Goal: Task Accomplishment & Management: Manage account settings

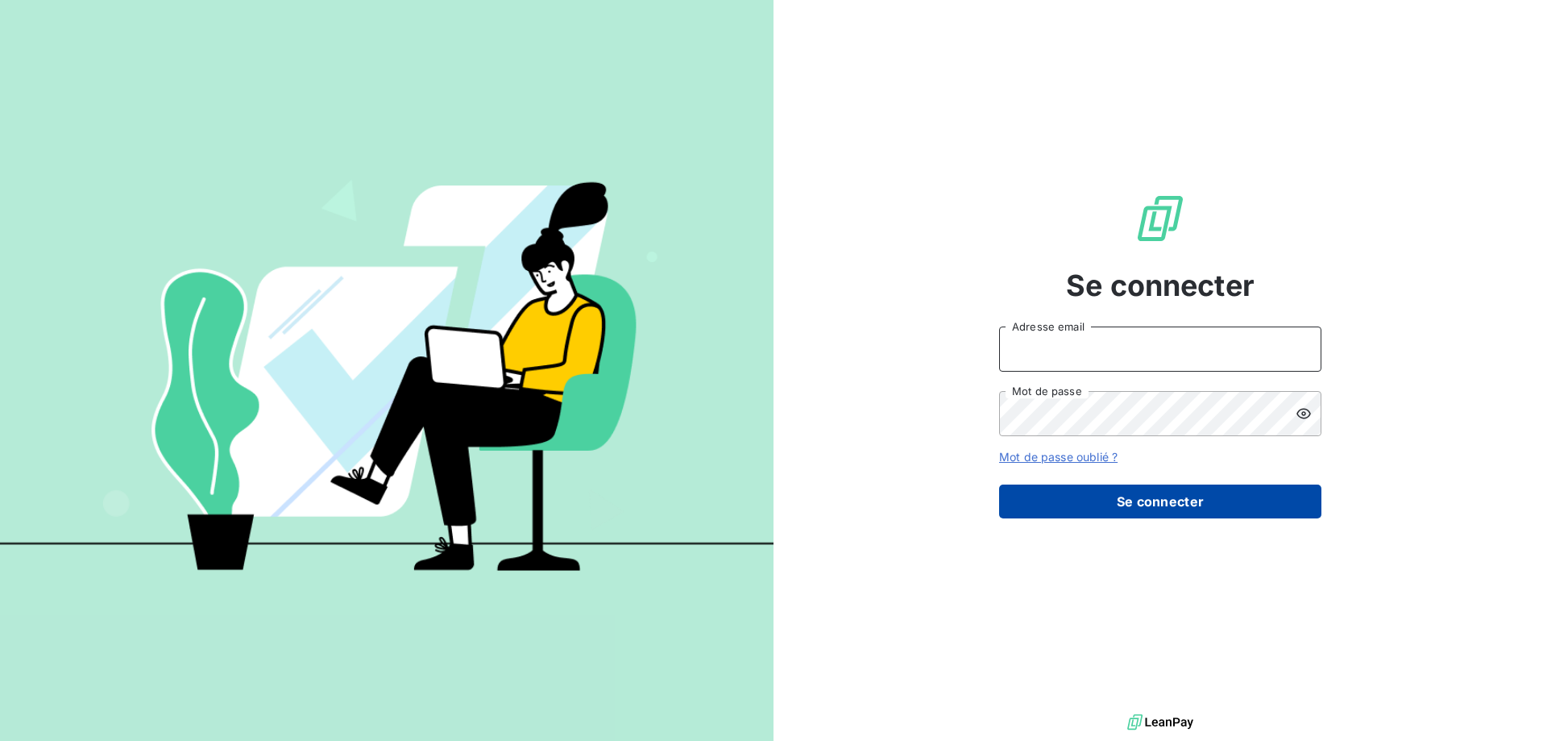
type input "compta-clients@wessling.fr"
click at [1181, 501] on button "Se connecter" at bounding box center [1160, 501] width 322 height 34
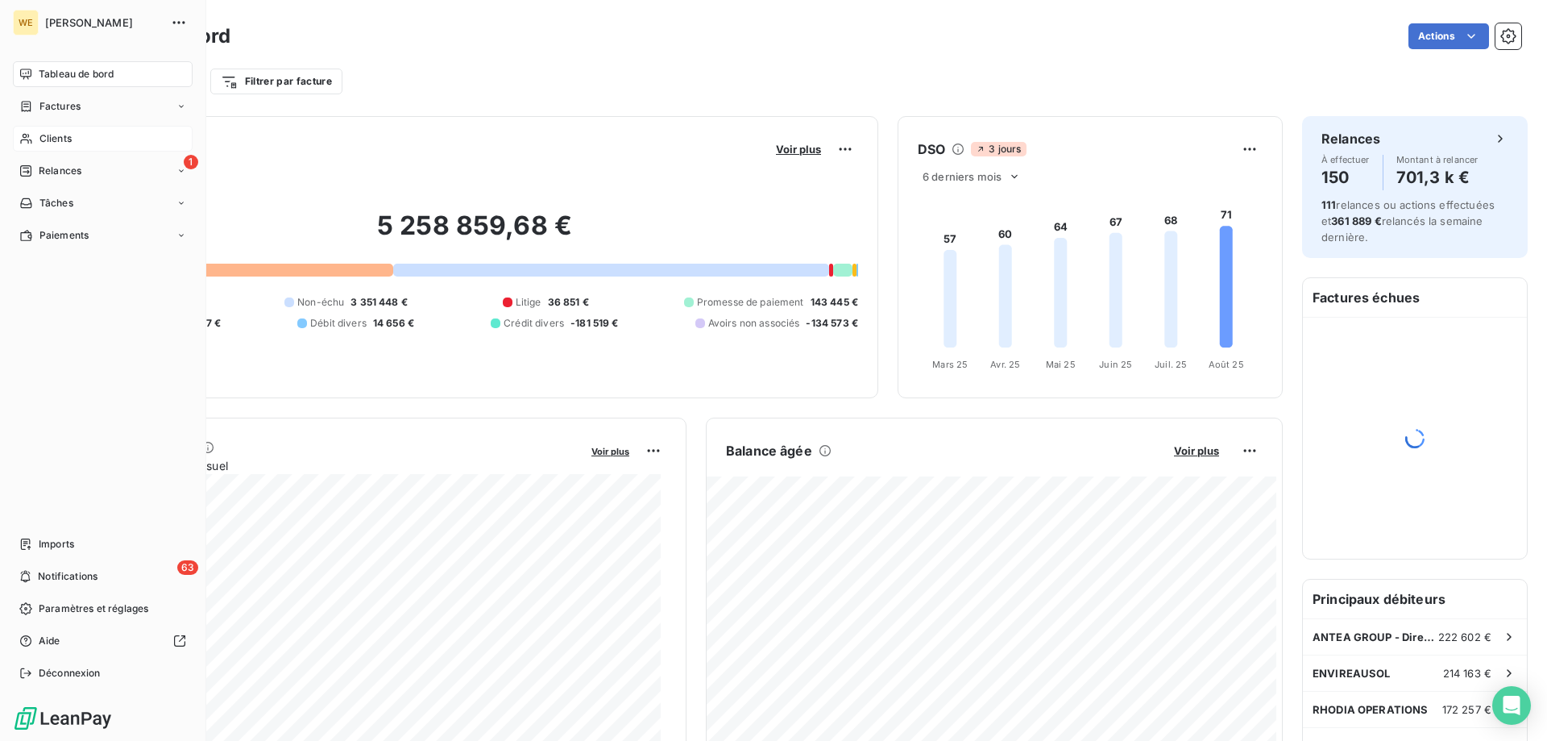
click at [63, 137] on span "Clients" at bounding box center [55, 138] width 32 height 15
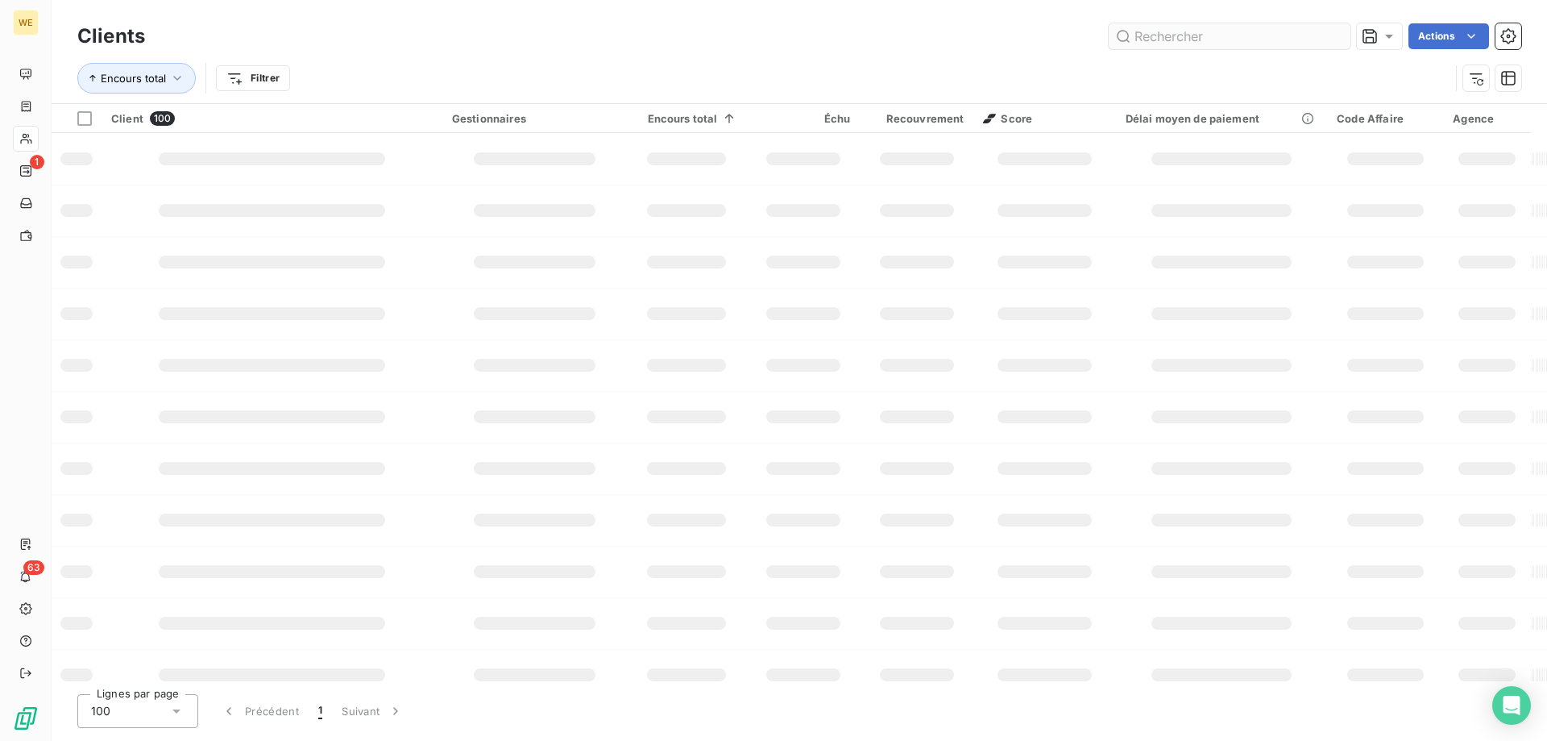
click at [1188, 32] on input "text" at bounding box center [1230, 36] width 242 height 26
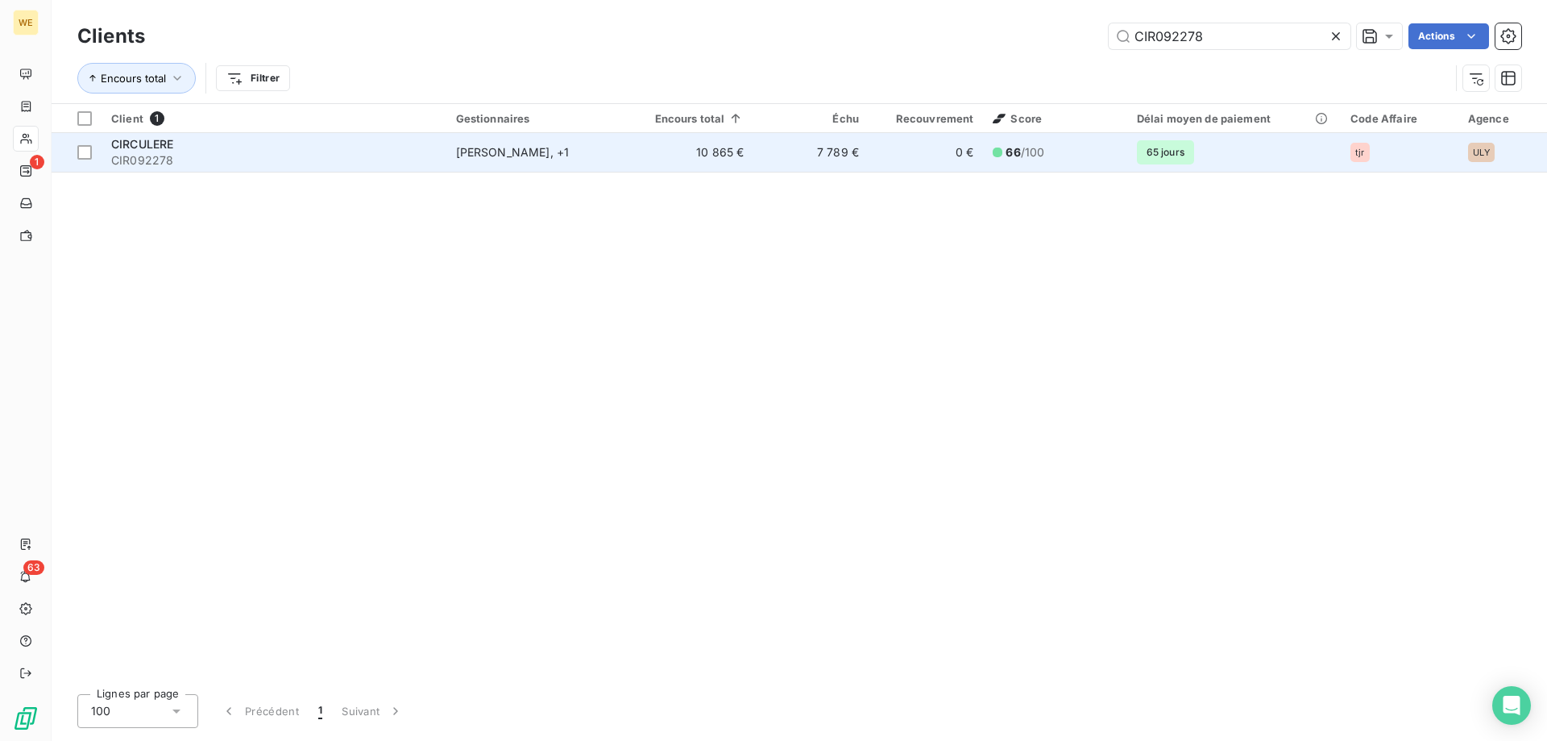
type input "CIR092278"
click at [151, 152] on span "CIR092278" at bounding box center [274, 160] width 326 height 16
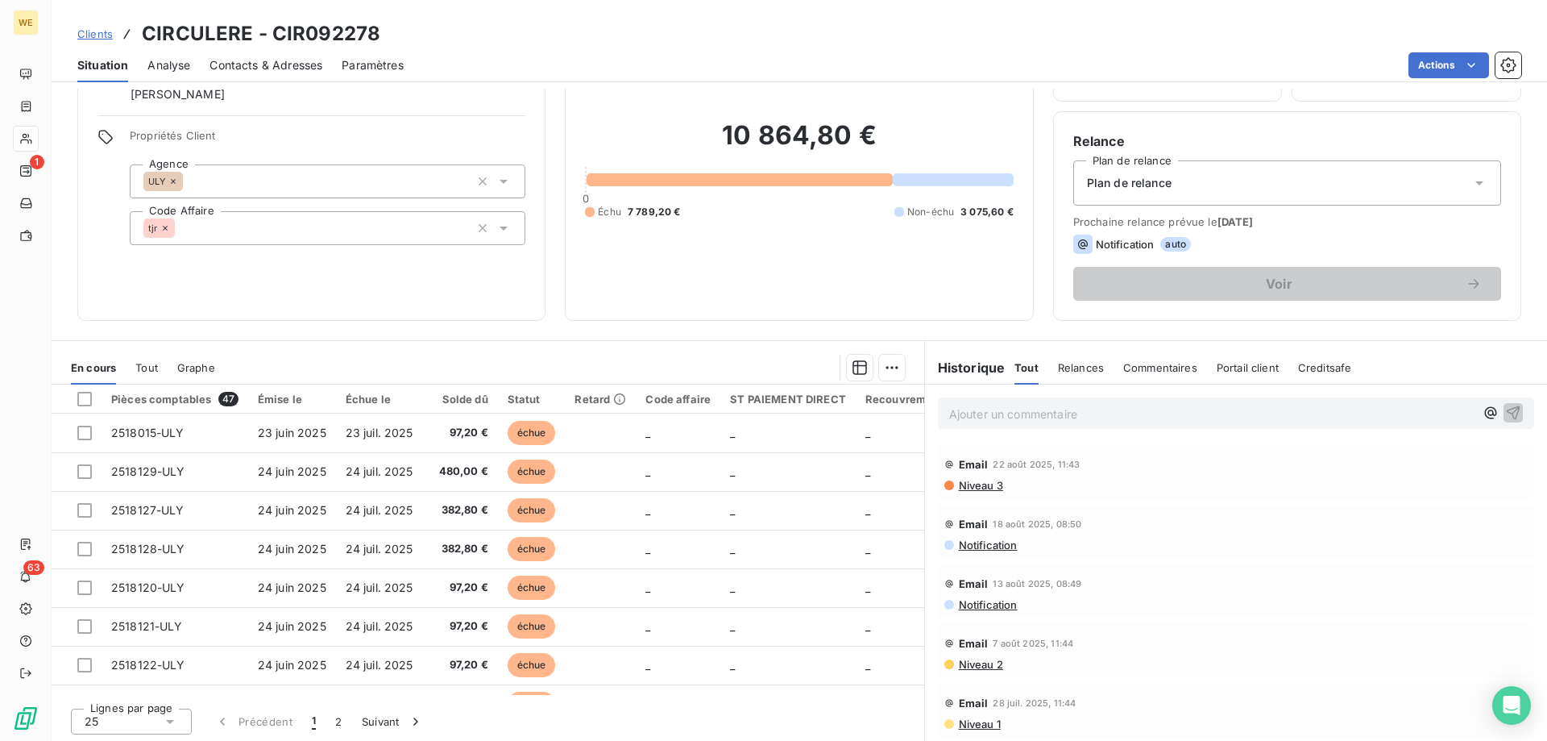
scroll to position [102, 0]
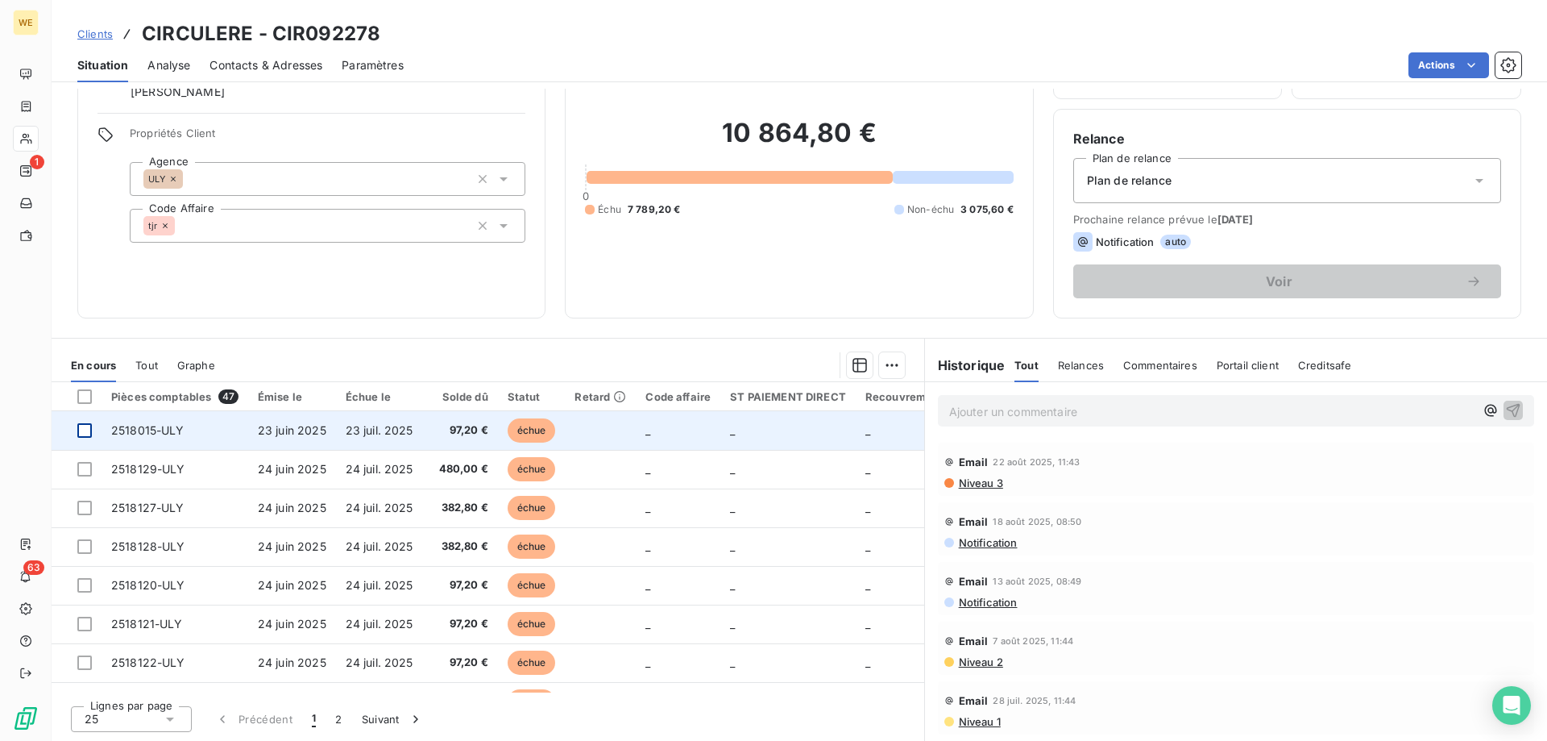
click at [86, 433] on div at bounding box center [84, 430] width 15 height 15
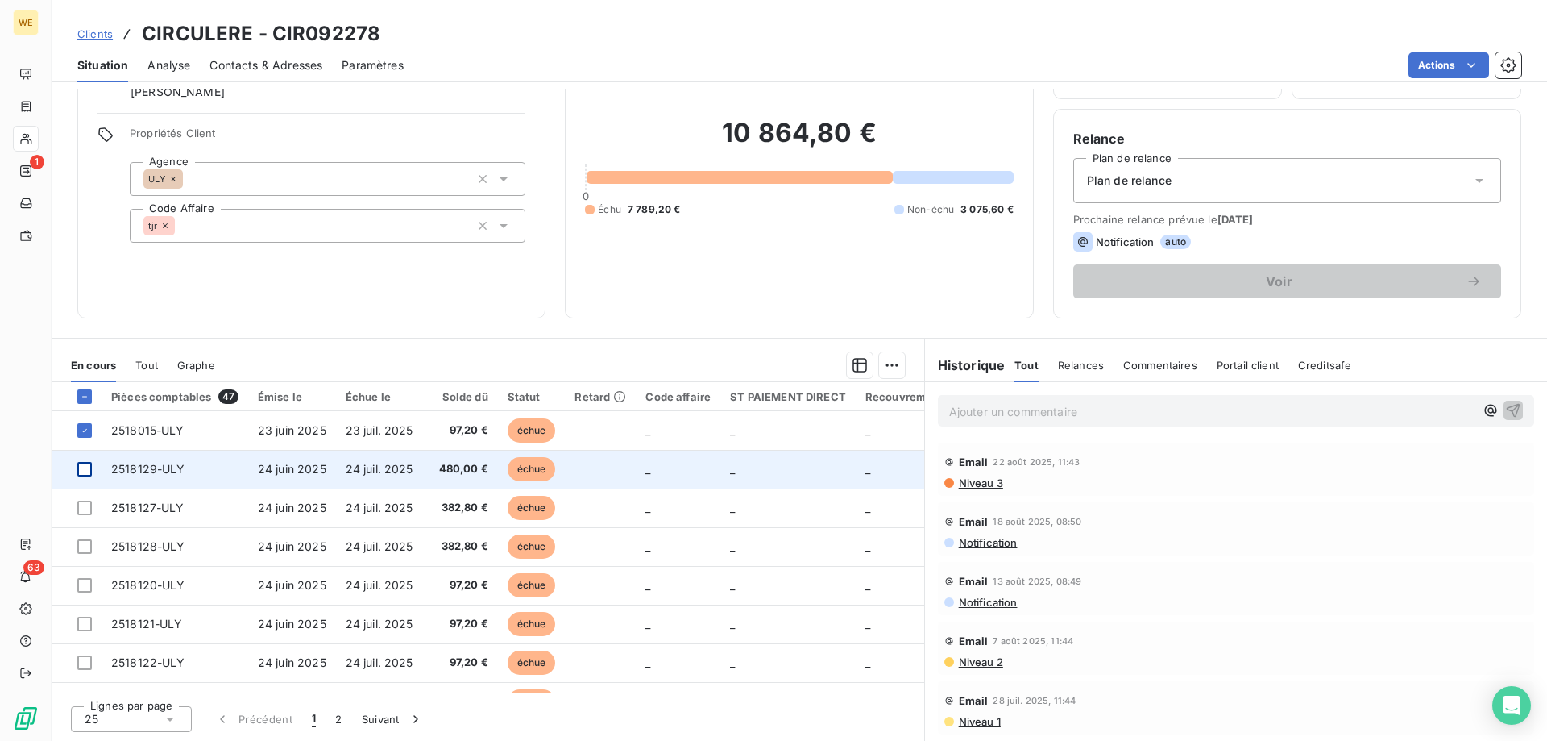
click at [78, 467] on div at bounding box center [84, 469] width 15 height 15
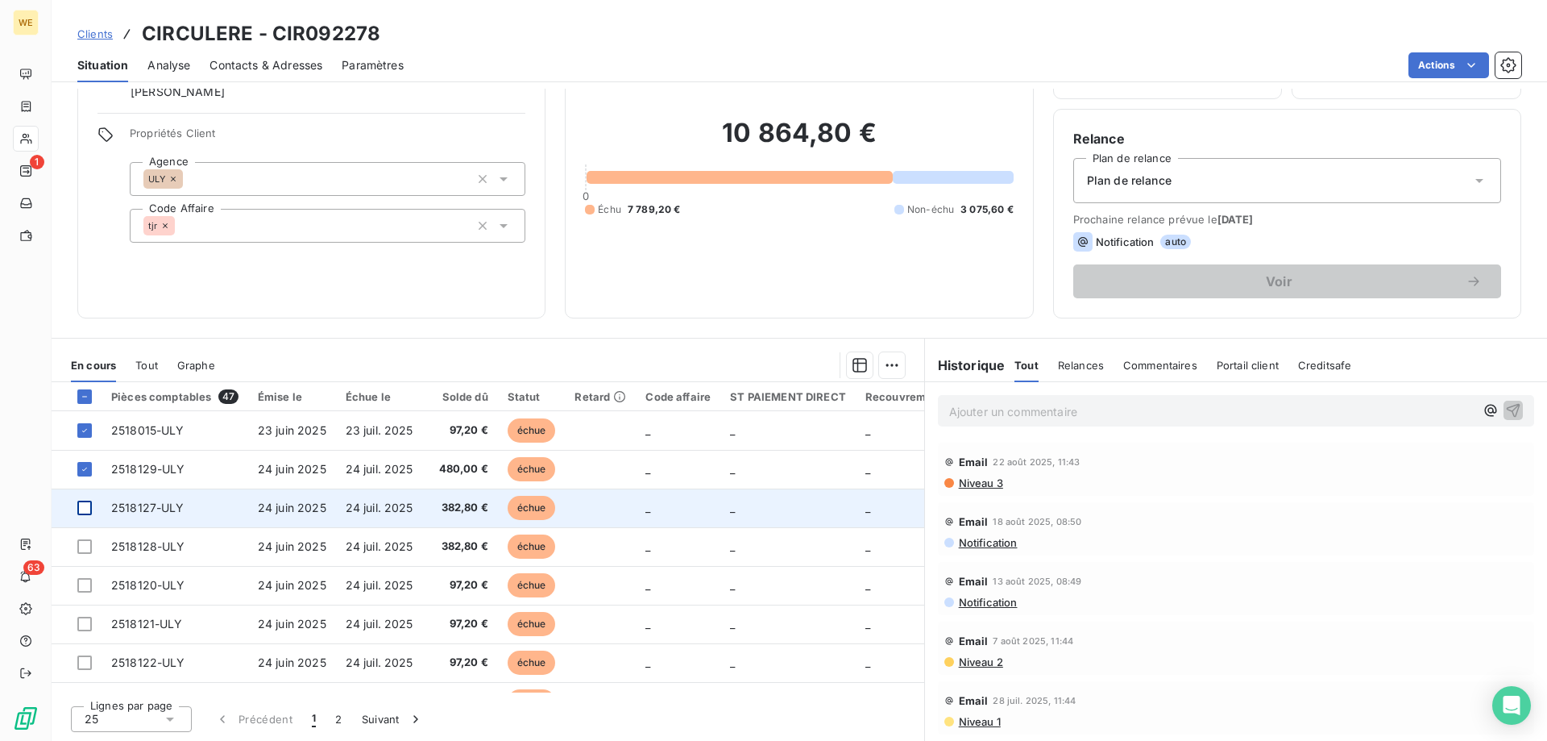
click at [83, 508] on div at bounding box center [84, 507] width 15 height 15
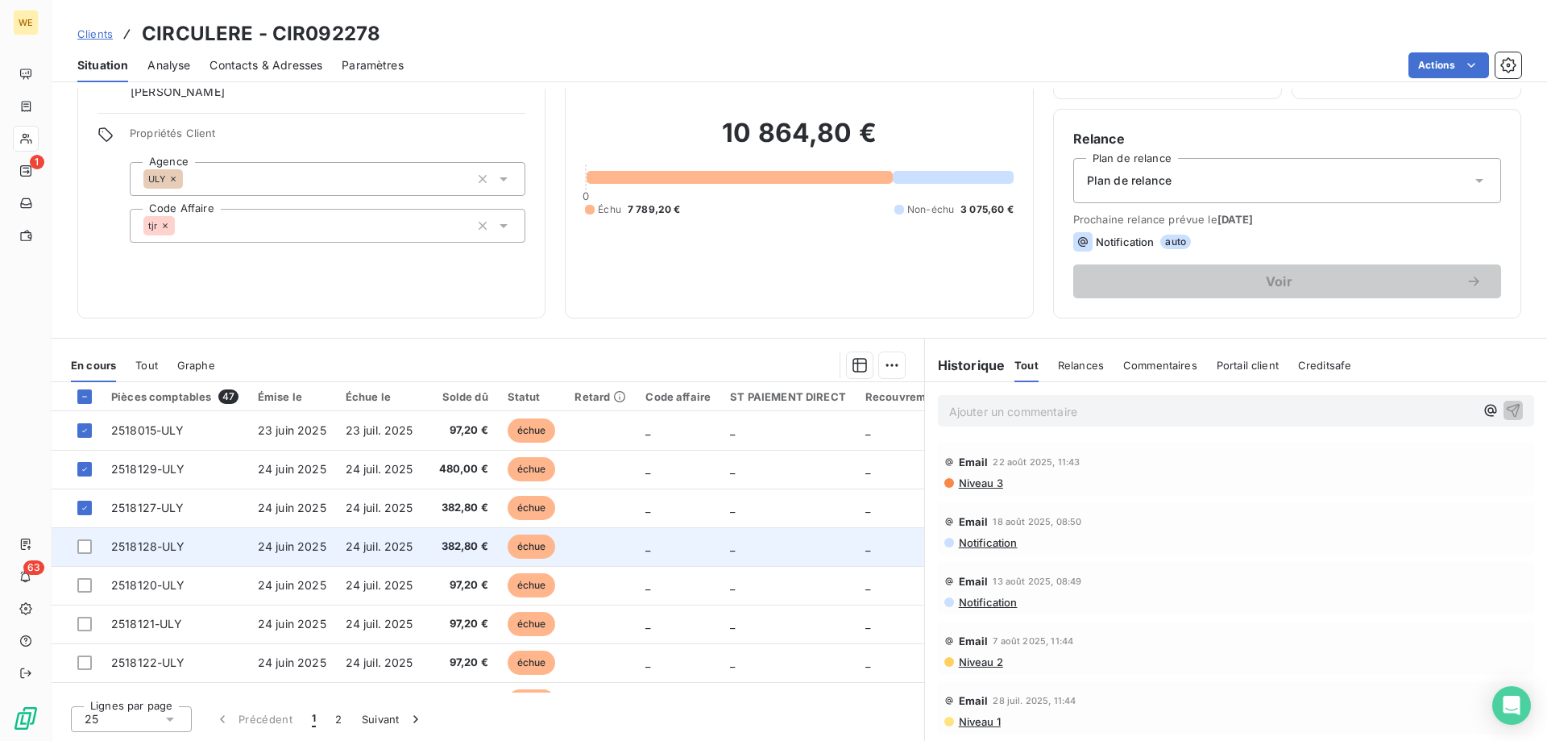
drag, startPoint x: 86, startPoint y: 542, endPoint x: 84, endPoint y: 556, distance: 14.7
click at [86, 544] on div at bounding box center [84, 546] width 15 height 15
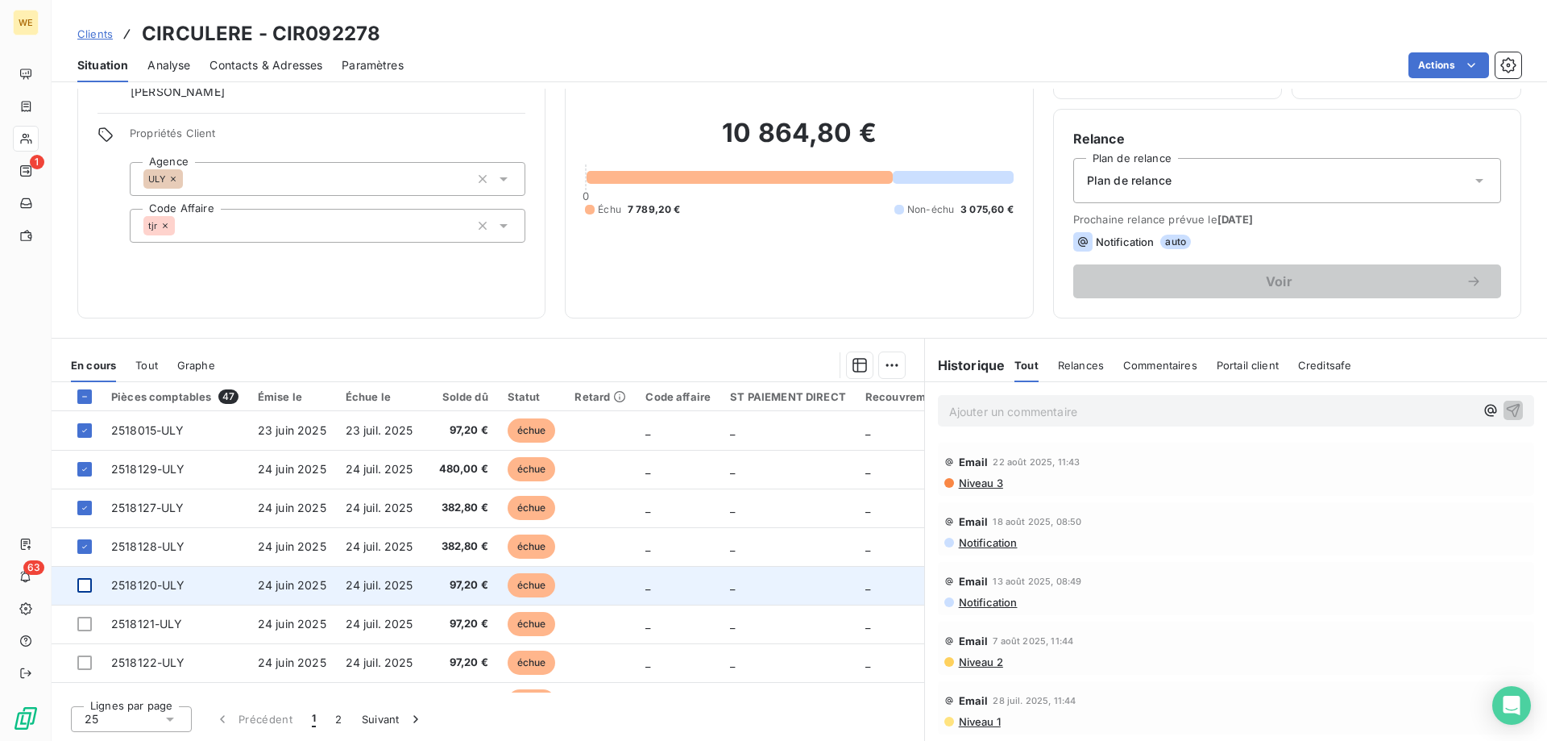
click at [80, 582] on div at bounding box center [84, 585] width 15 height 15
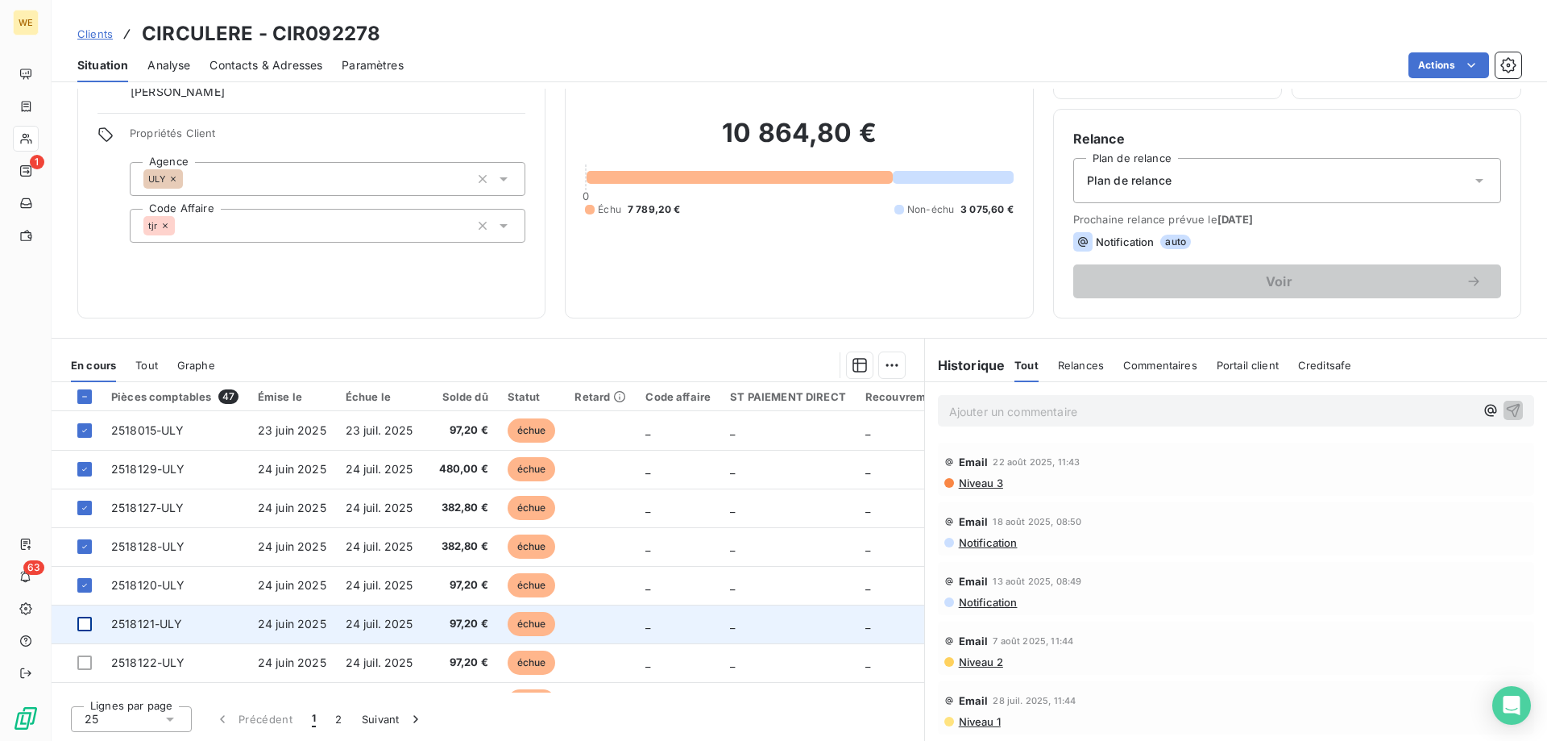
click at [83, 627] on div at bounding box center [84, 623] width 15 height 15
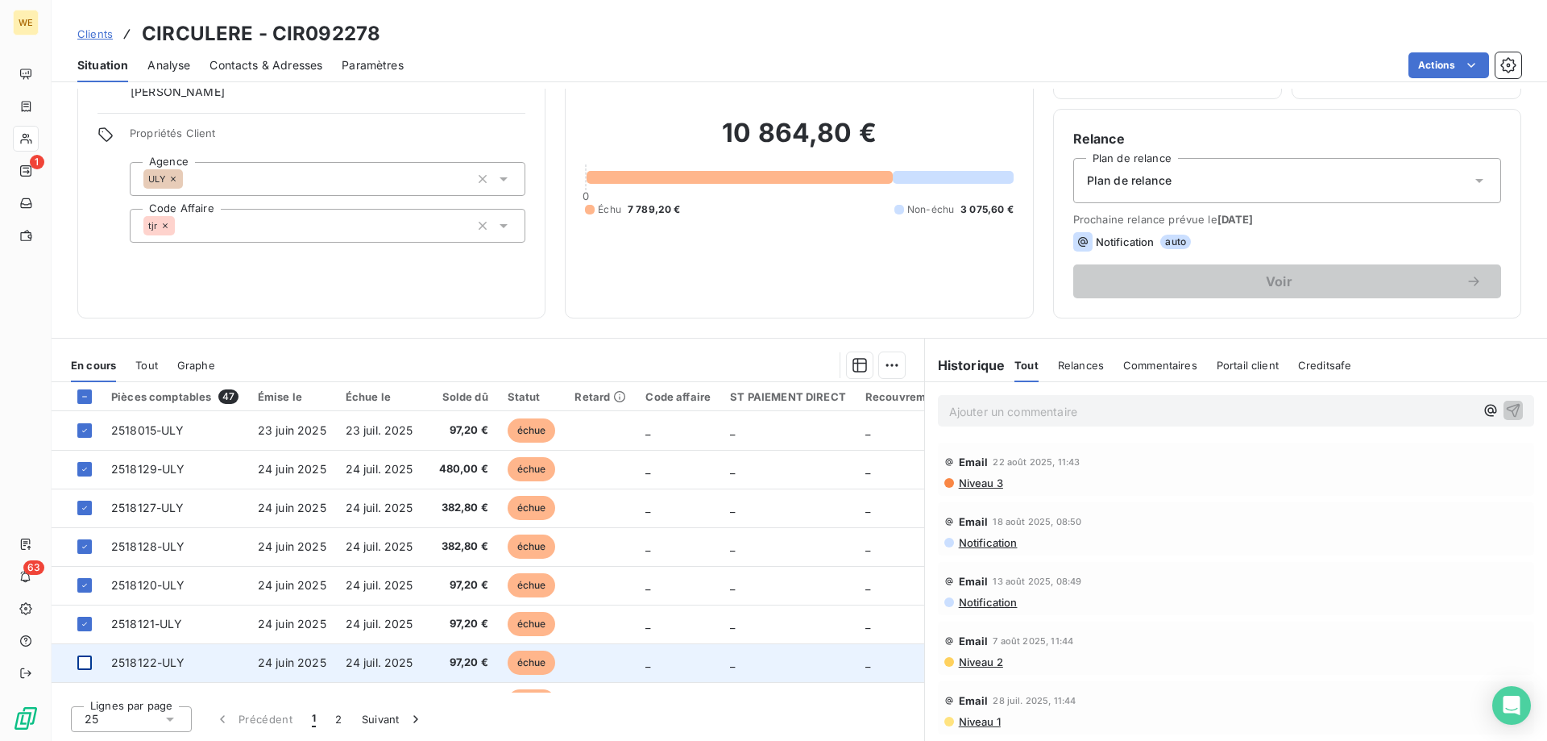
click at [83, 660] on div at bounding box center [84, 662] width 15 height 15
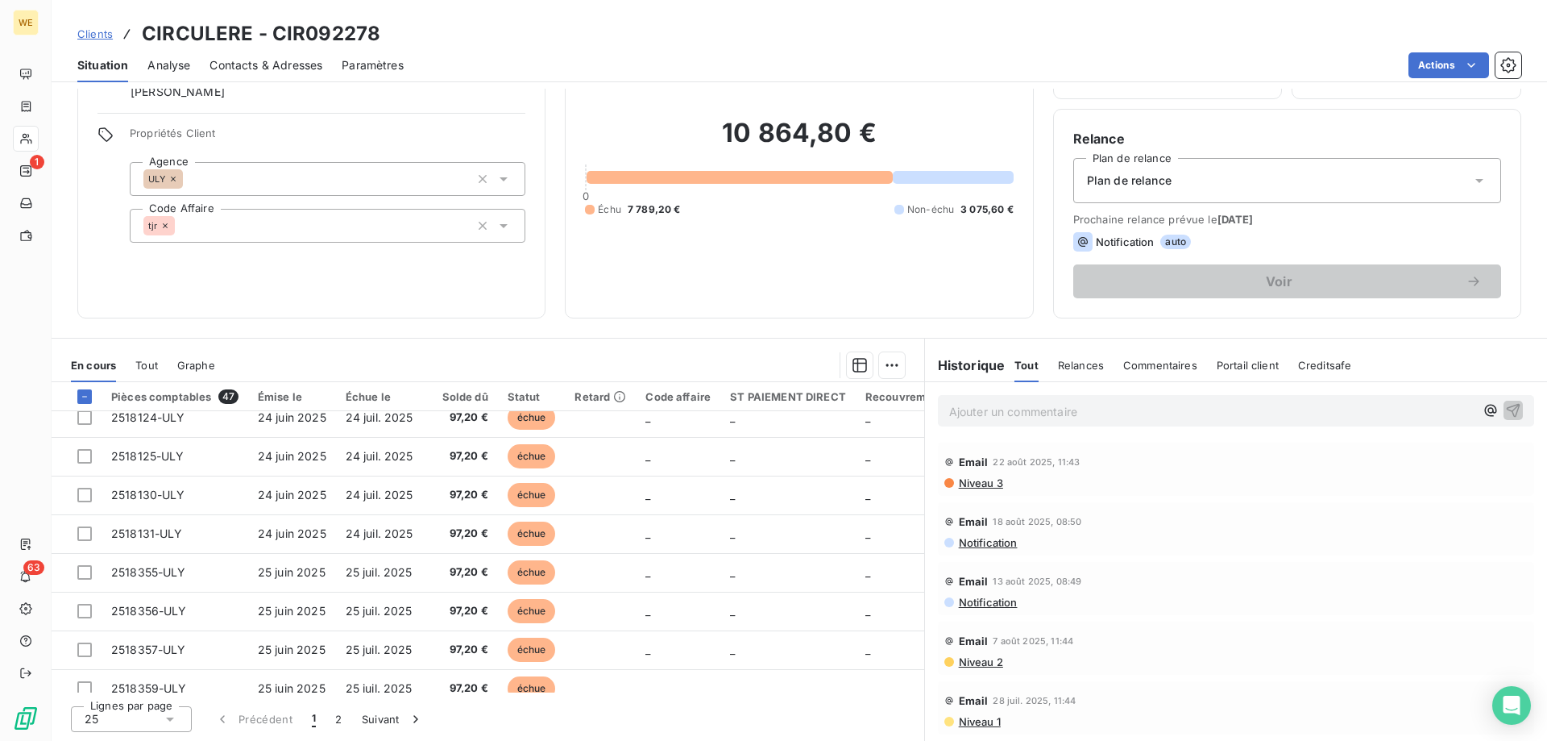
scroll to position [403, 0]
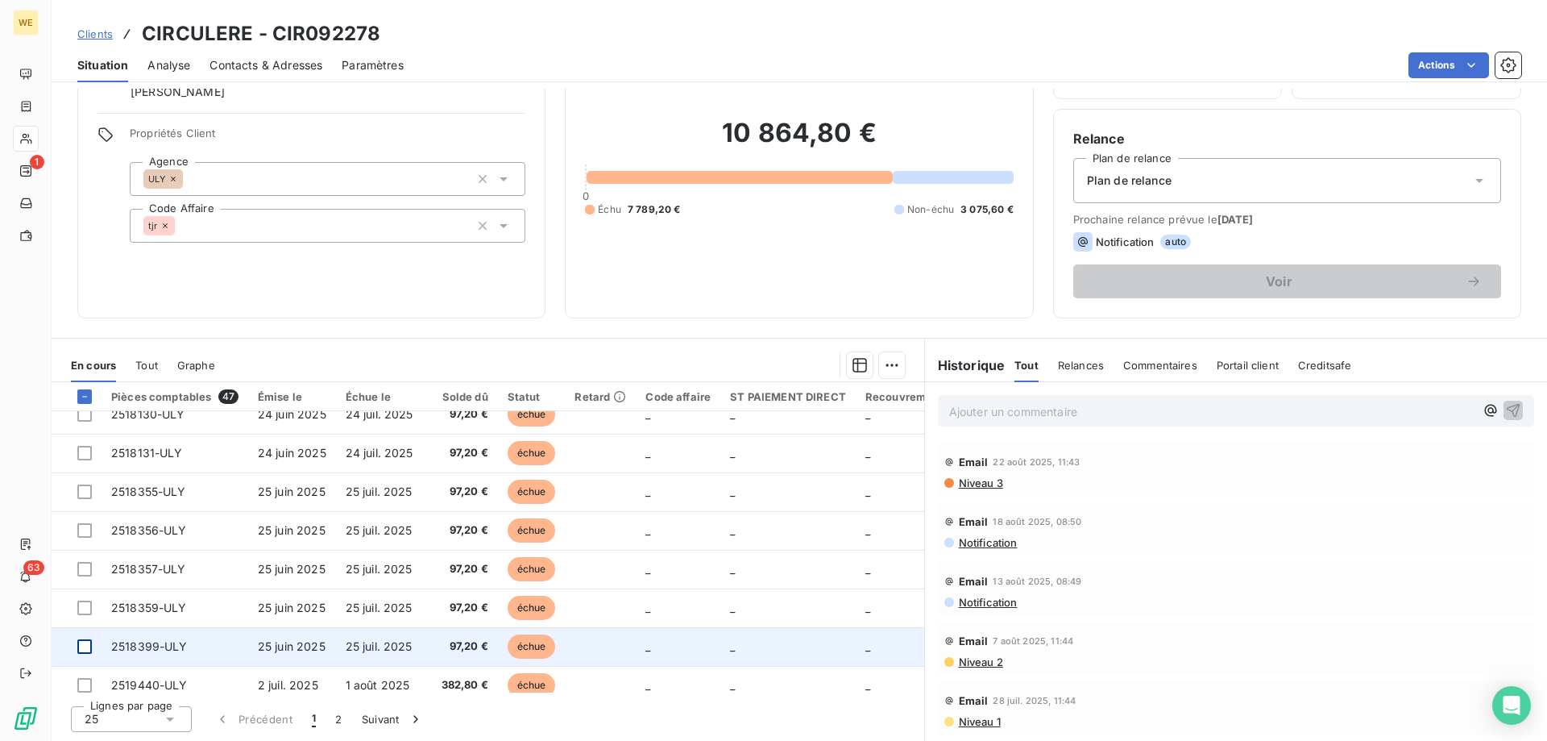
click at [89, 645] on div at bounding box center [84, 646] width 15 height 15
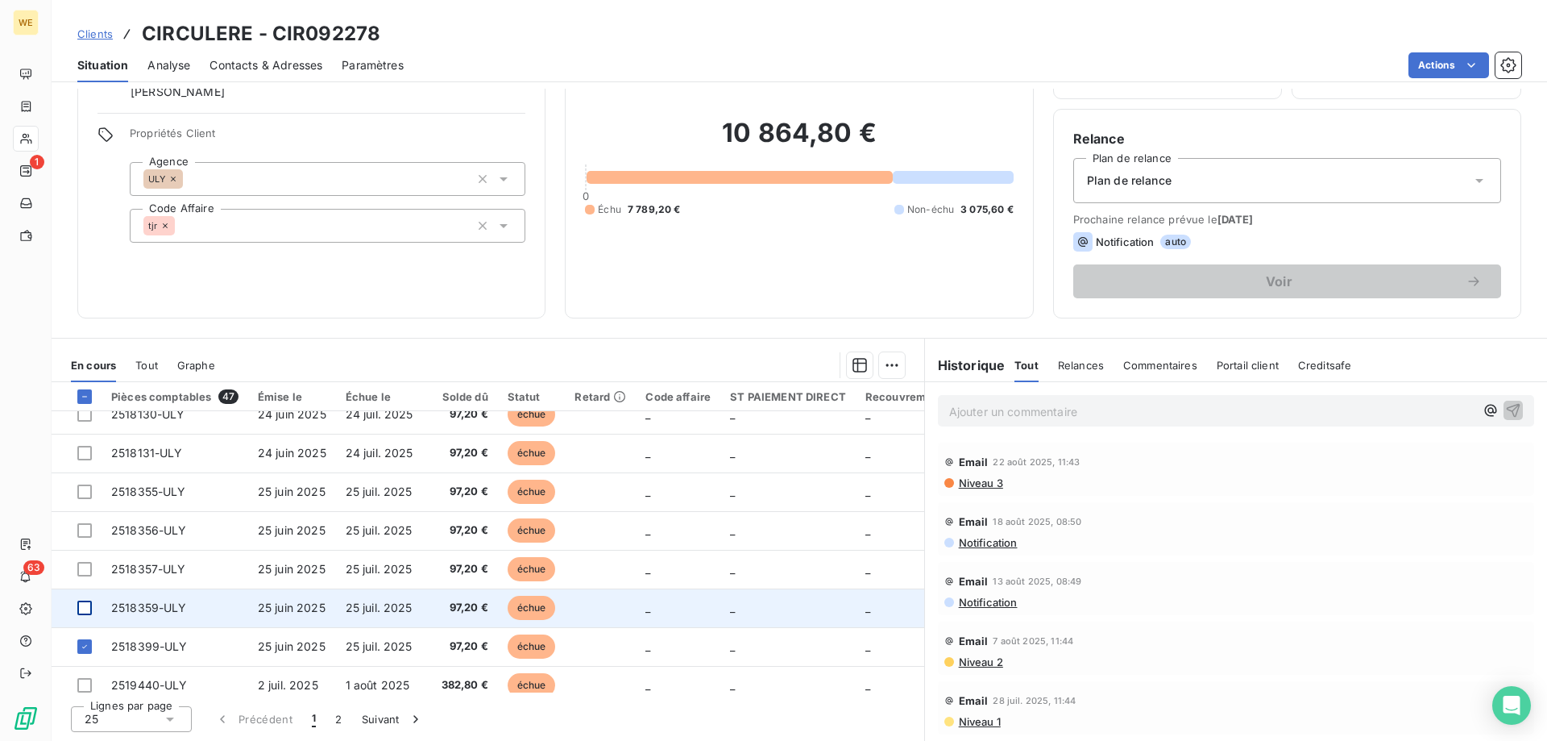
click at [91, 611] on div at bounding box center [84, 607] width 15 height 15
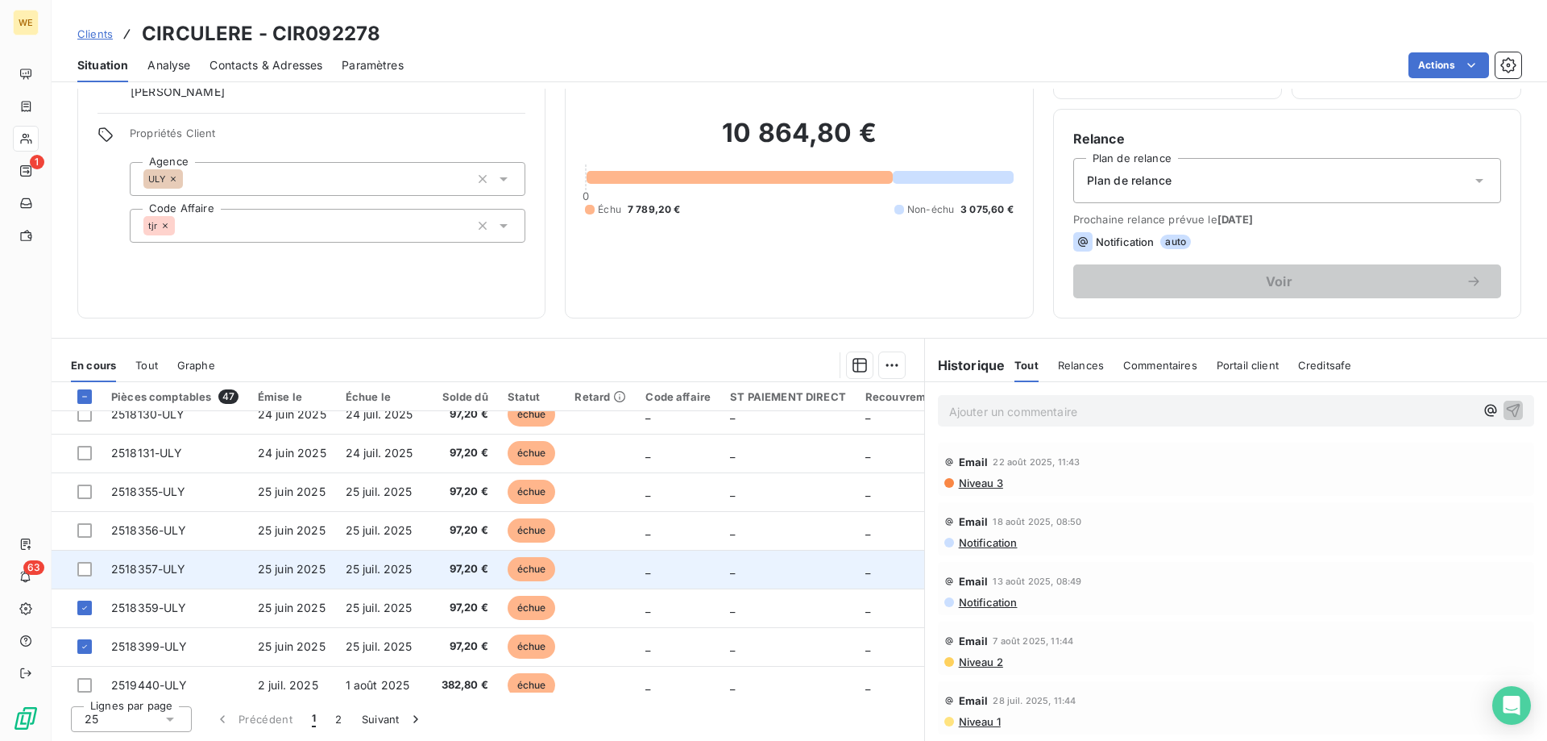
click at [88, 565] on div at bounding box center [84, 569] width 15 height 15
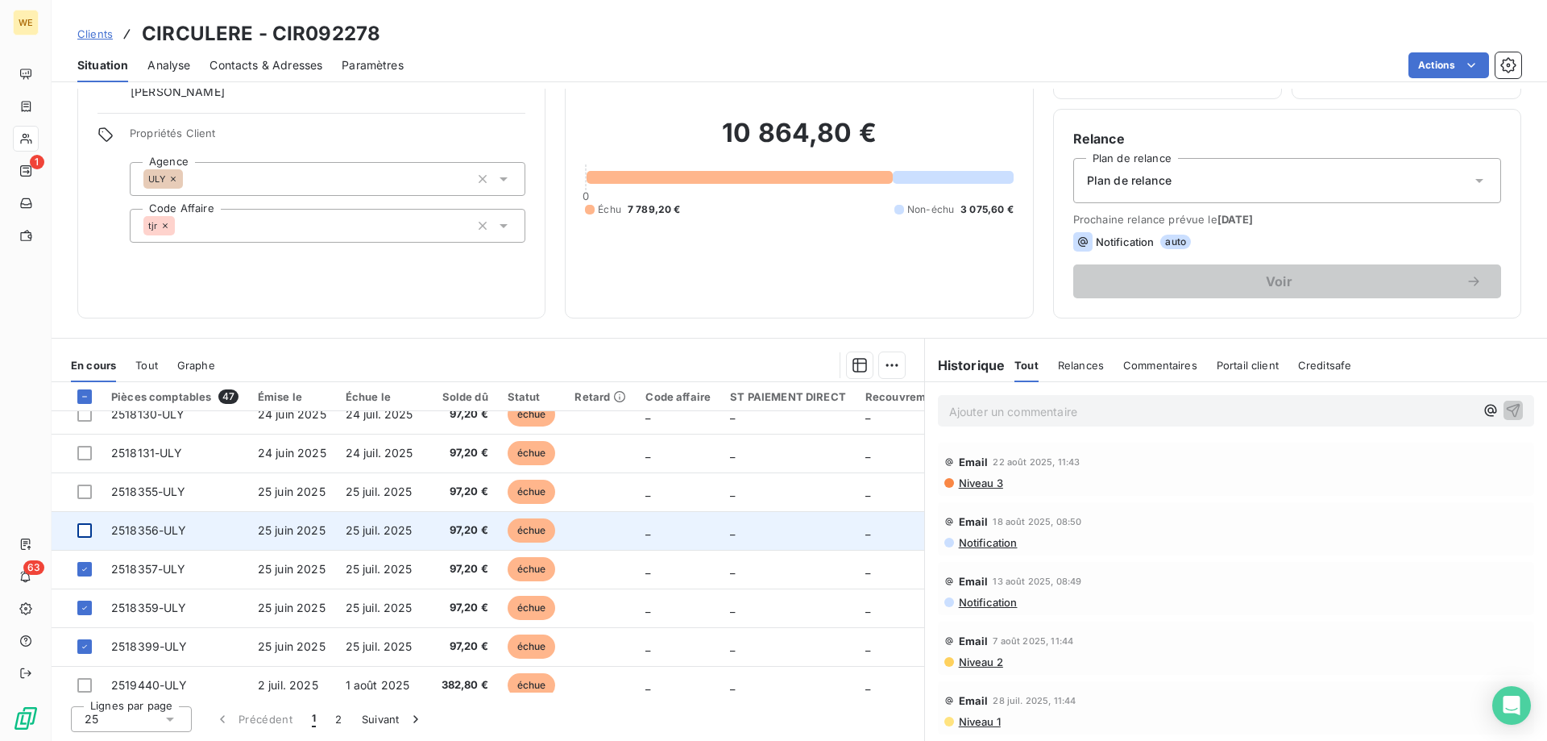
click at [85, 535] on div at bounding box center [84, 530] width 15 height 15
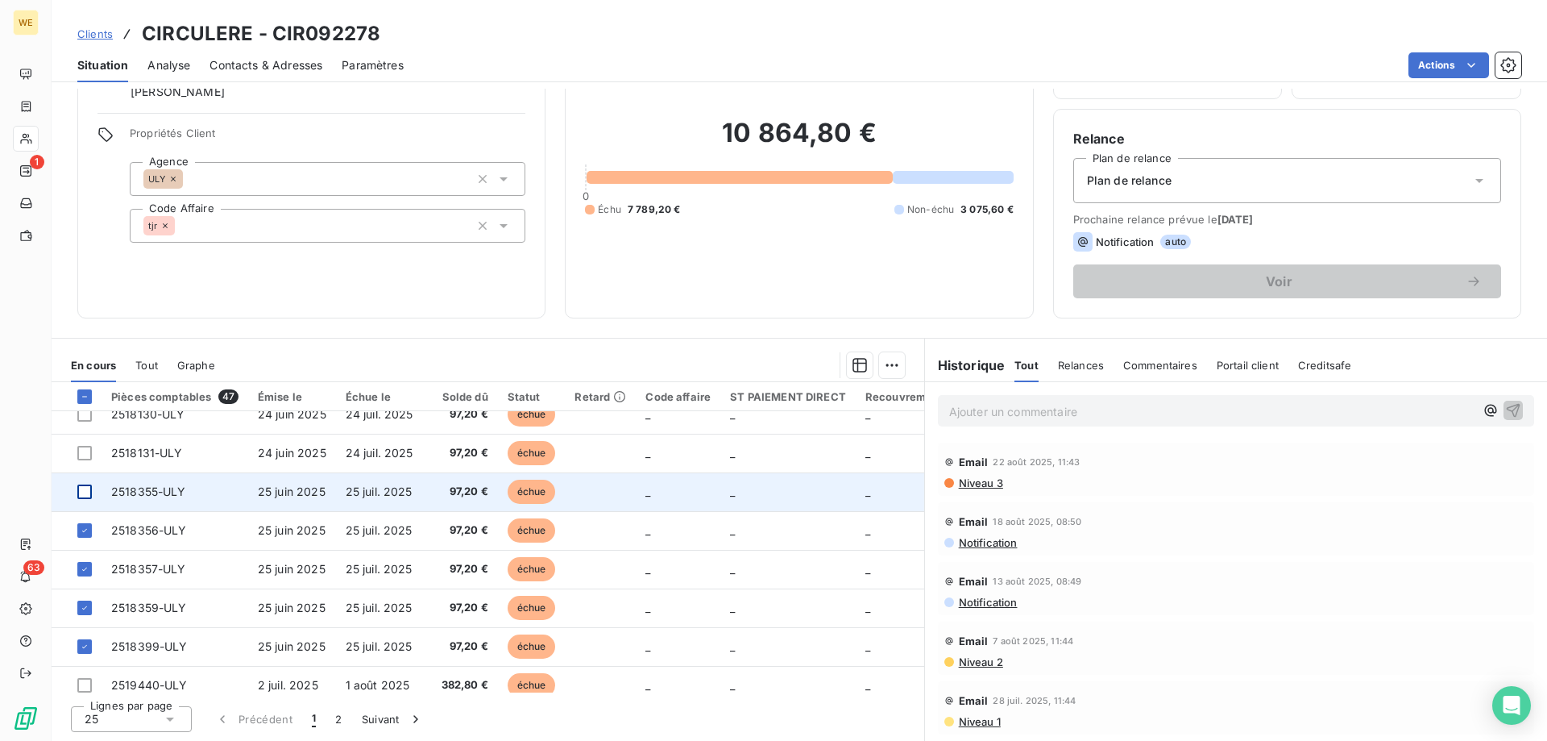
click at [85, 496] on div at bounding box center [84, 491] width 15 height 15
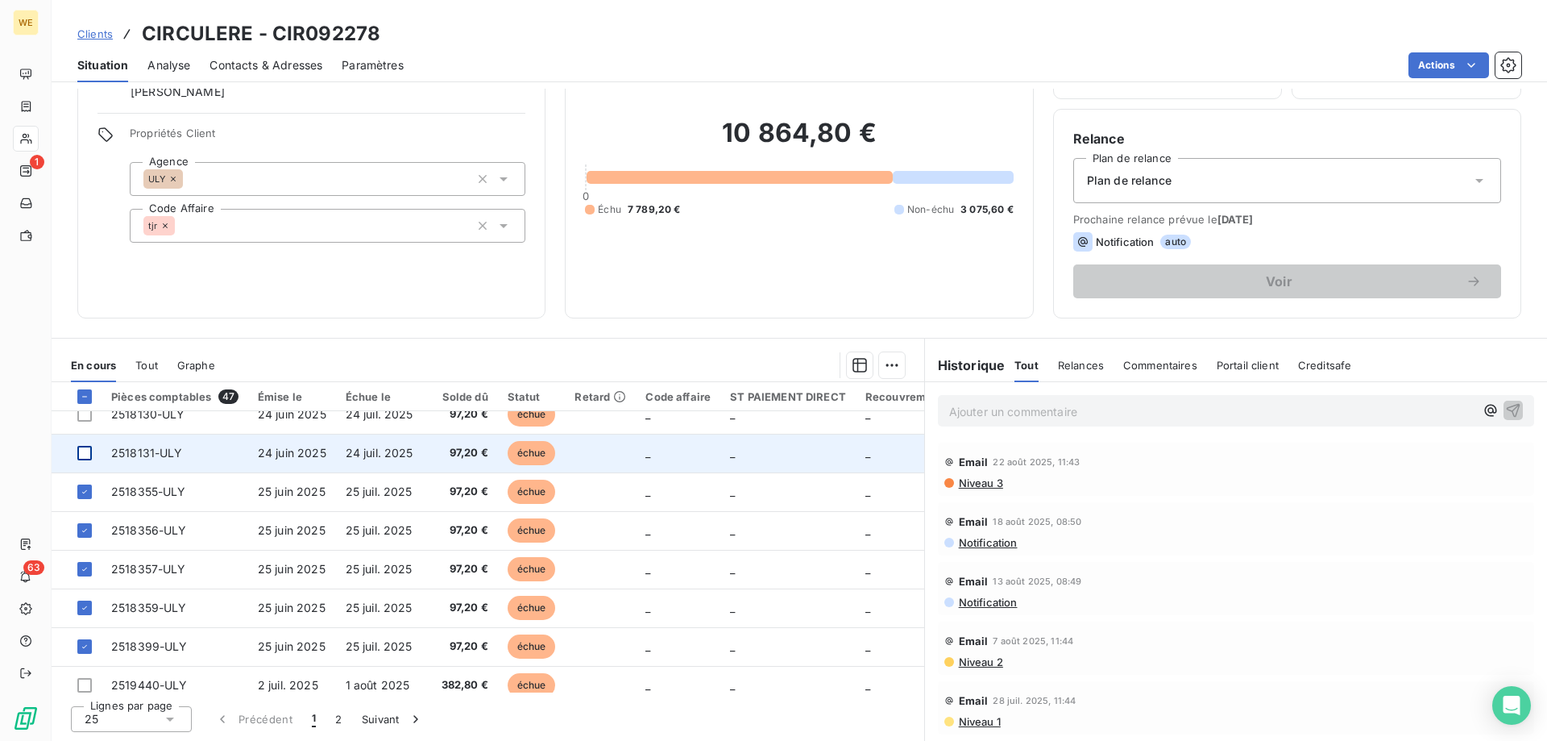
click at [89, 452] on div at bounding box center [84, 453] width 15 height 15
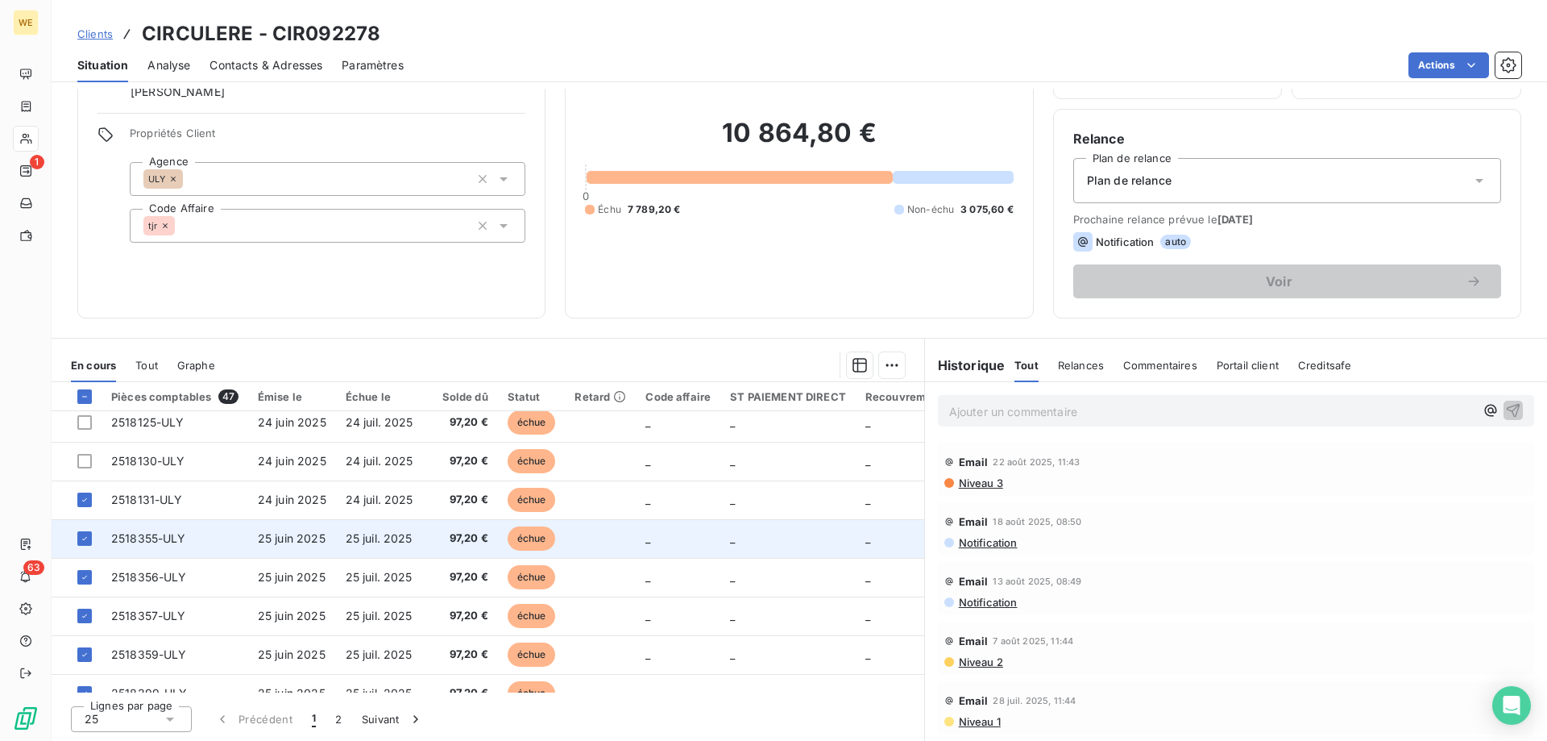
scroll to position [322, 0]
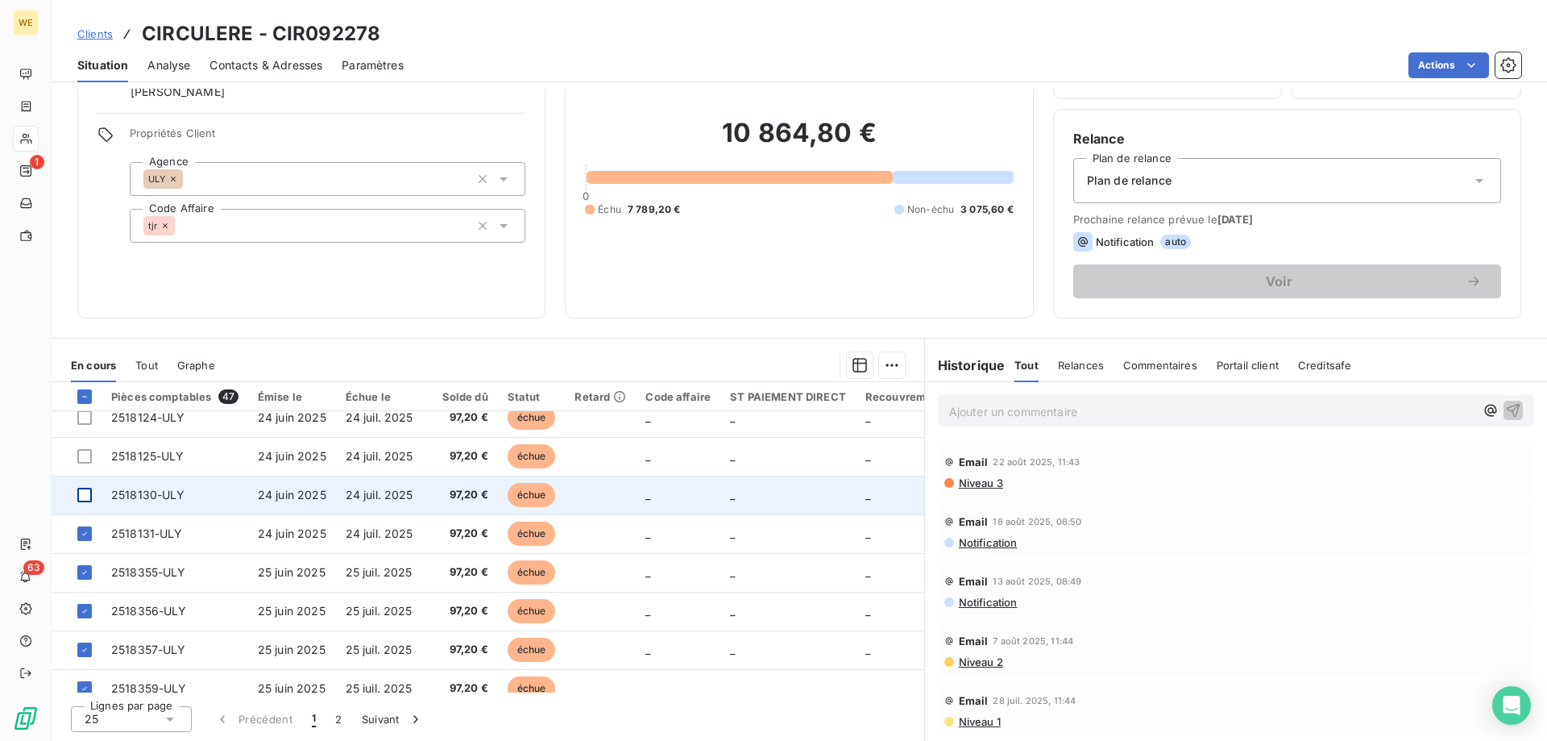
click at [87, 497] on div at bounding box center [84, 495] width 15 height 15
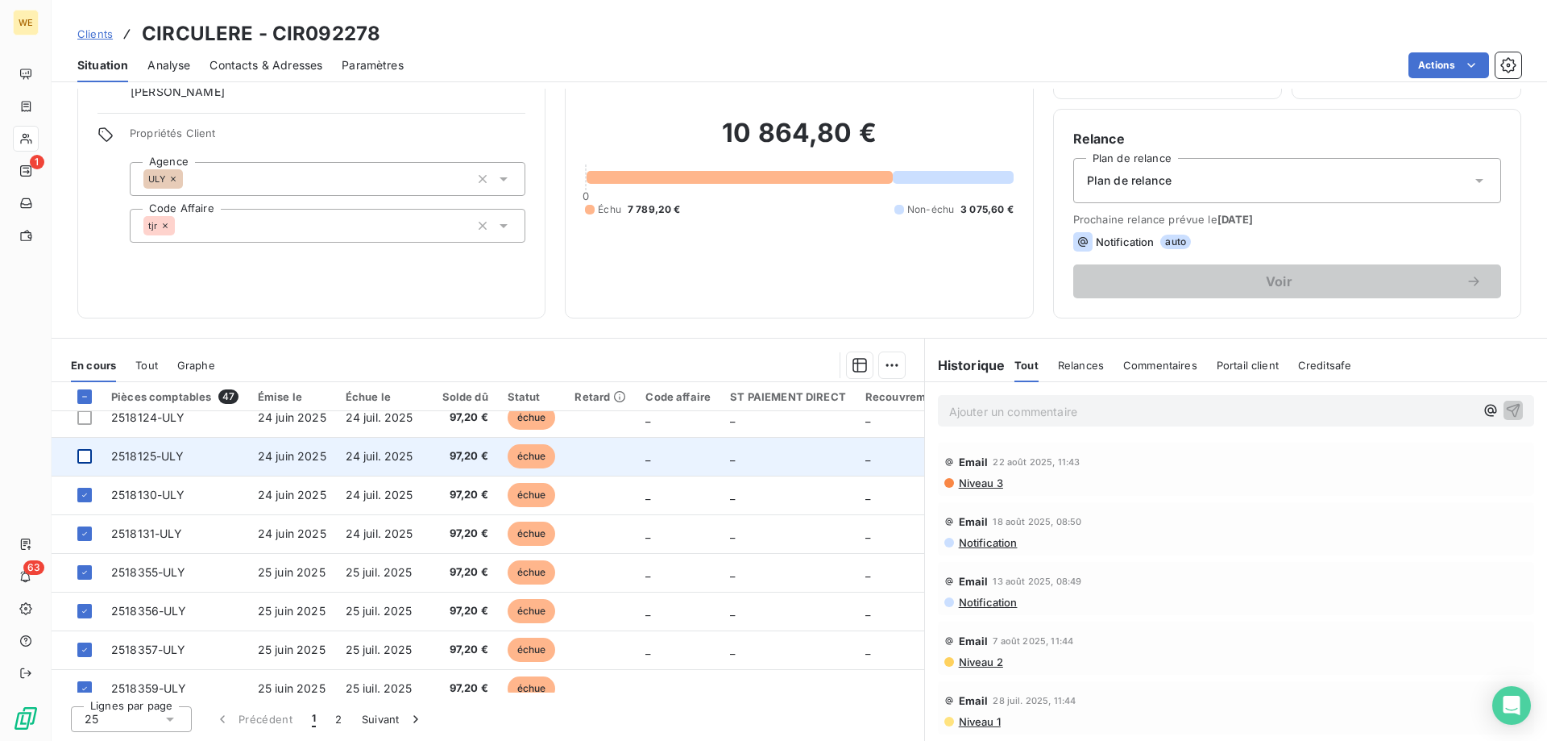
click at [85, 460] on div at bounding box center [84, 456] width 15 height 15
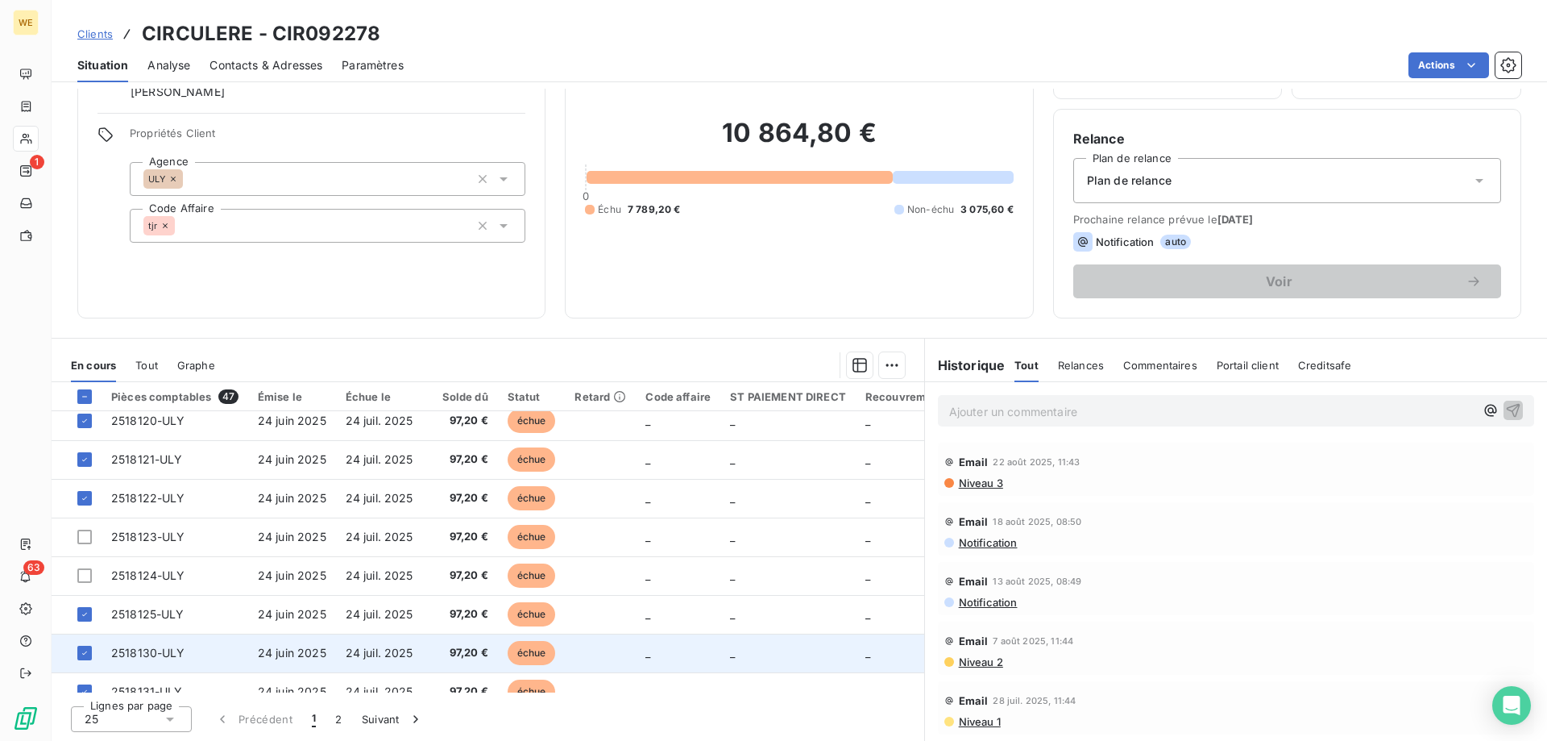
scroll to position [161, 0]
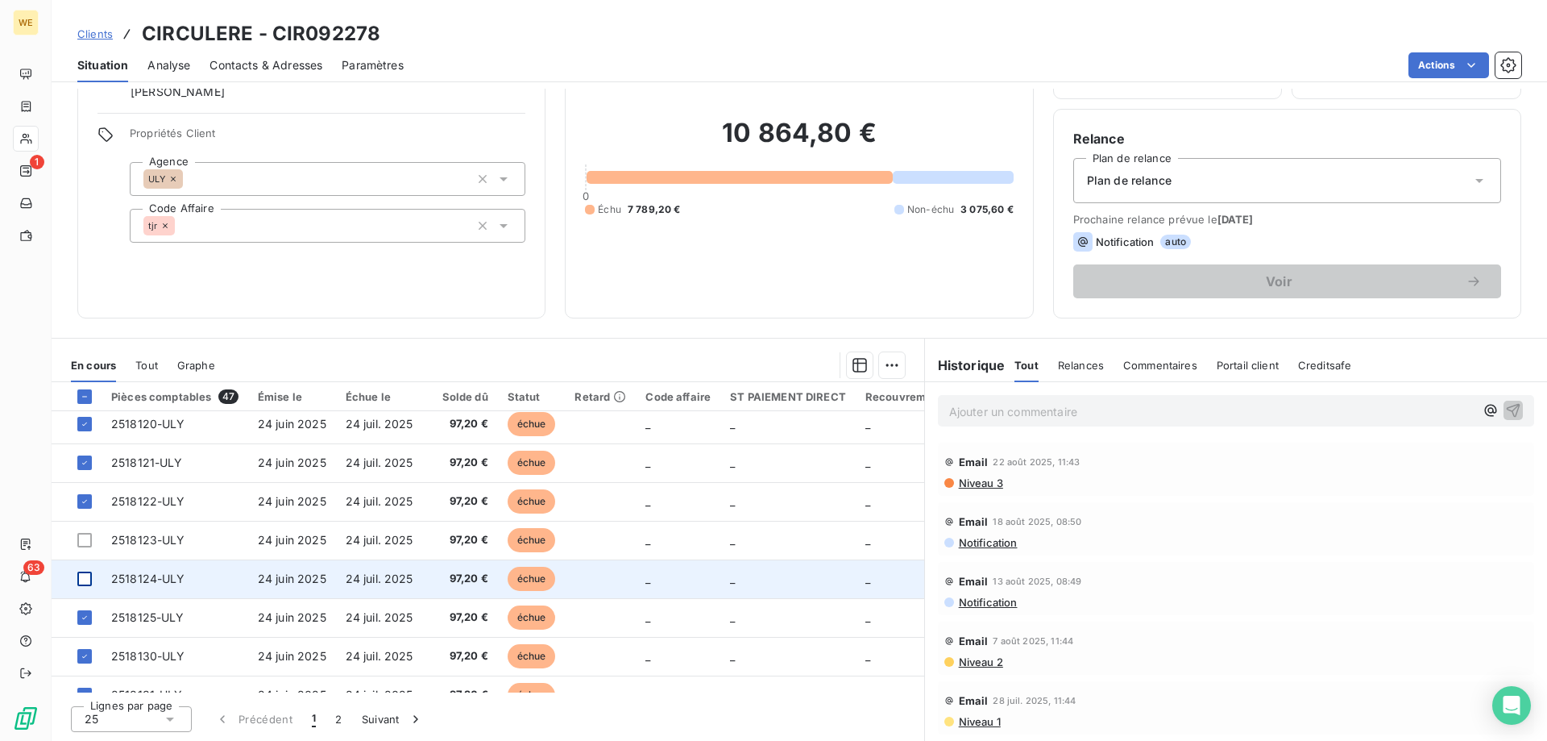
click at [82, 579] on div at bounding box center [84, 578] width 15 height 15
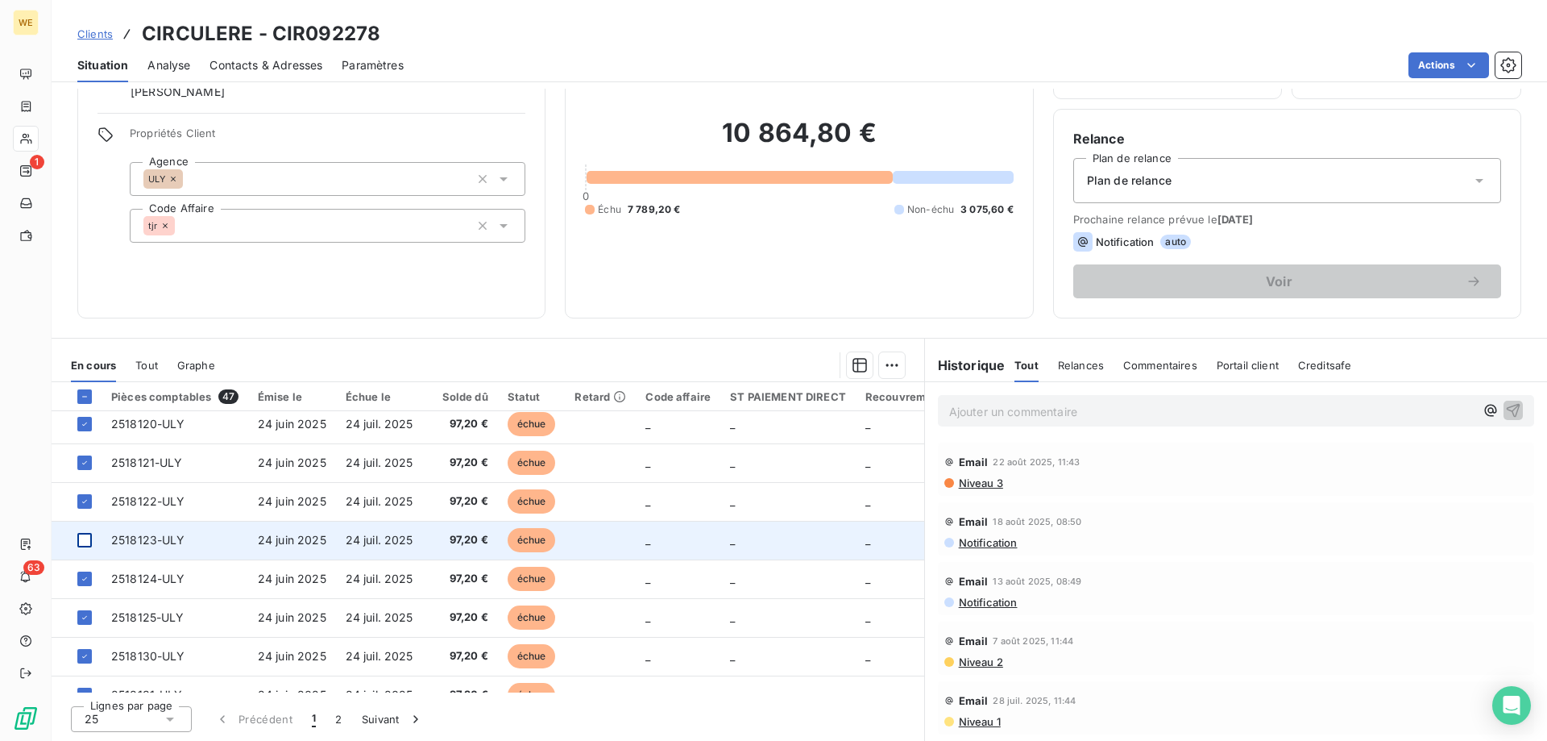
click at [85, 535] on div at bounding box center [84, 540] width 15 height 15
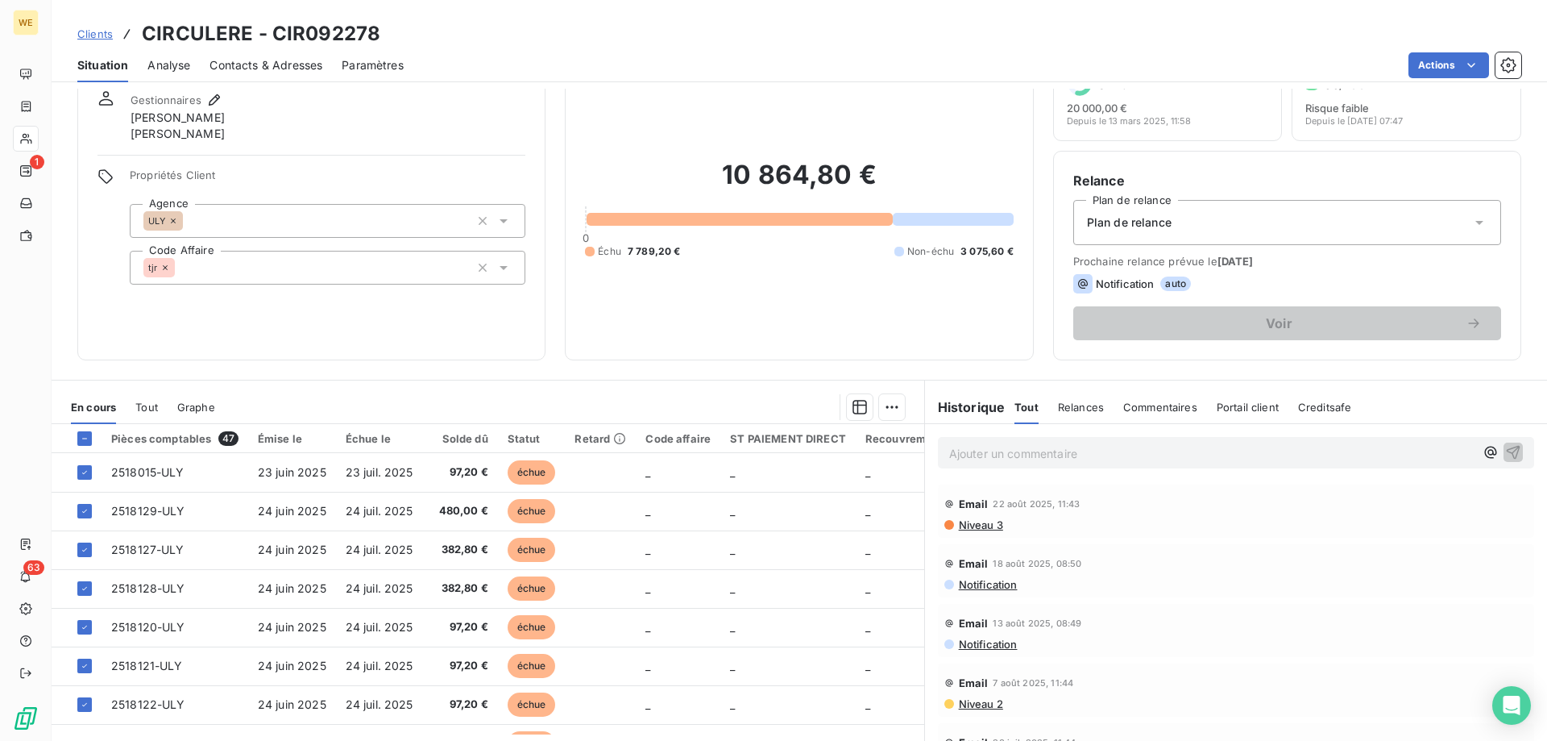
scroll to position [22, 0]
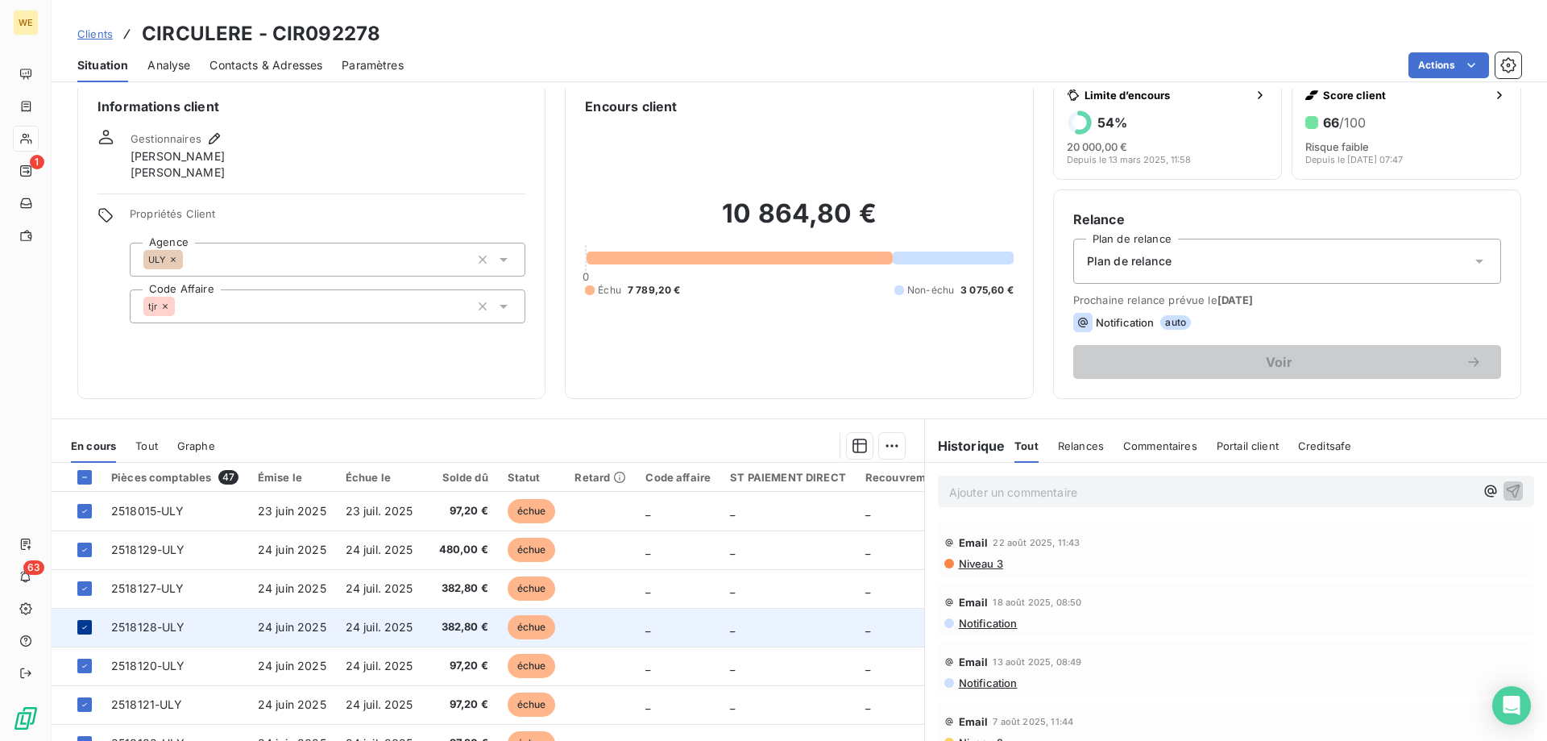
click at [84, 631] on icon at bounding box center [85, 627] width 10 height 10
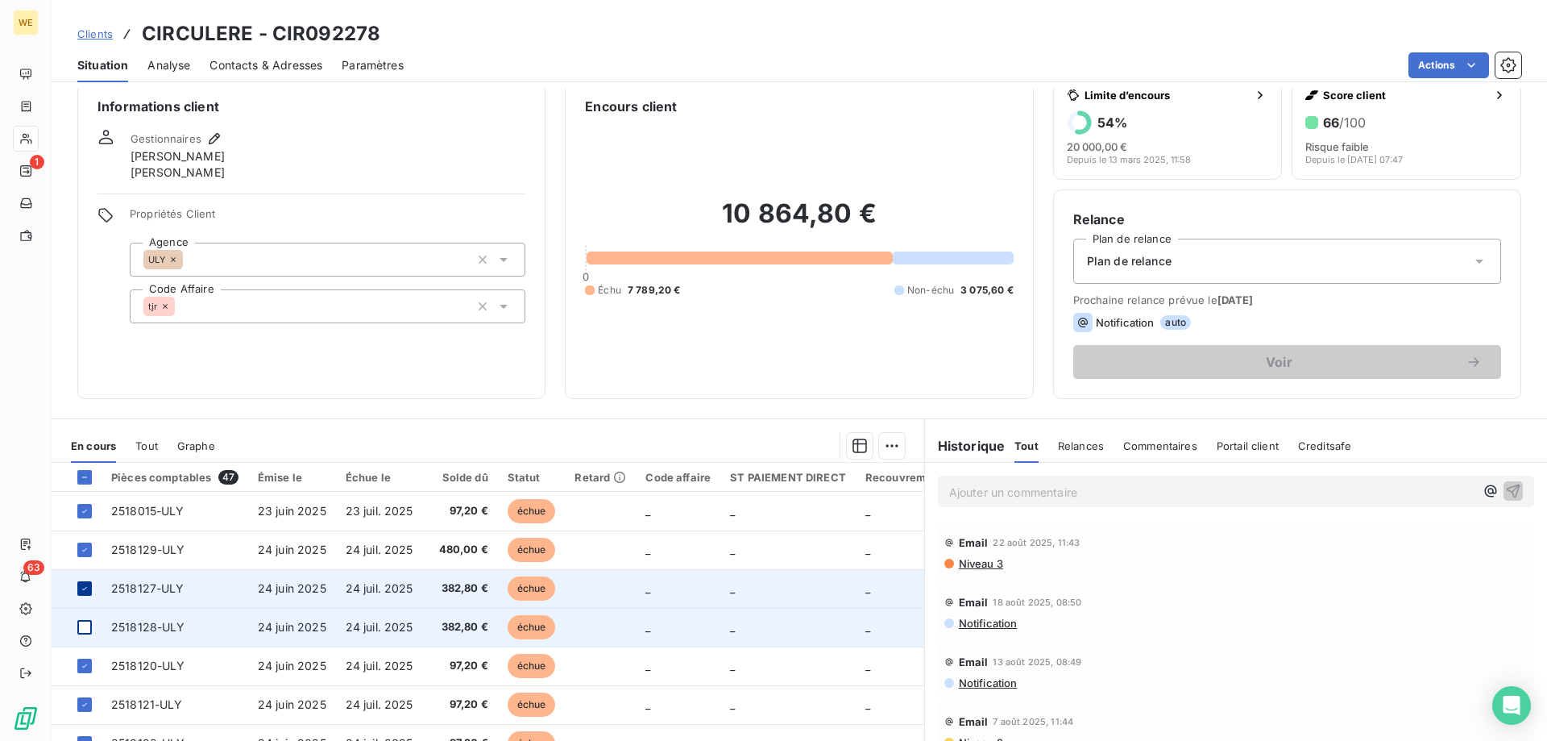
click at [79, 586] on div at bounding box center [84, 588] width 15 height 15
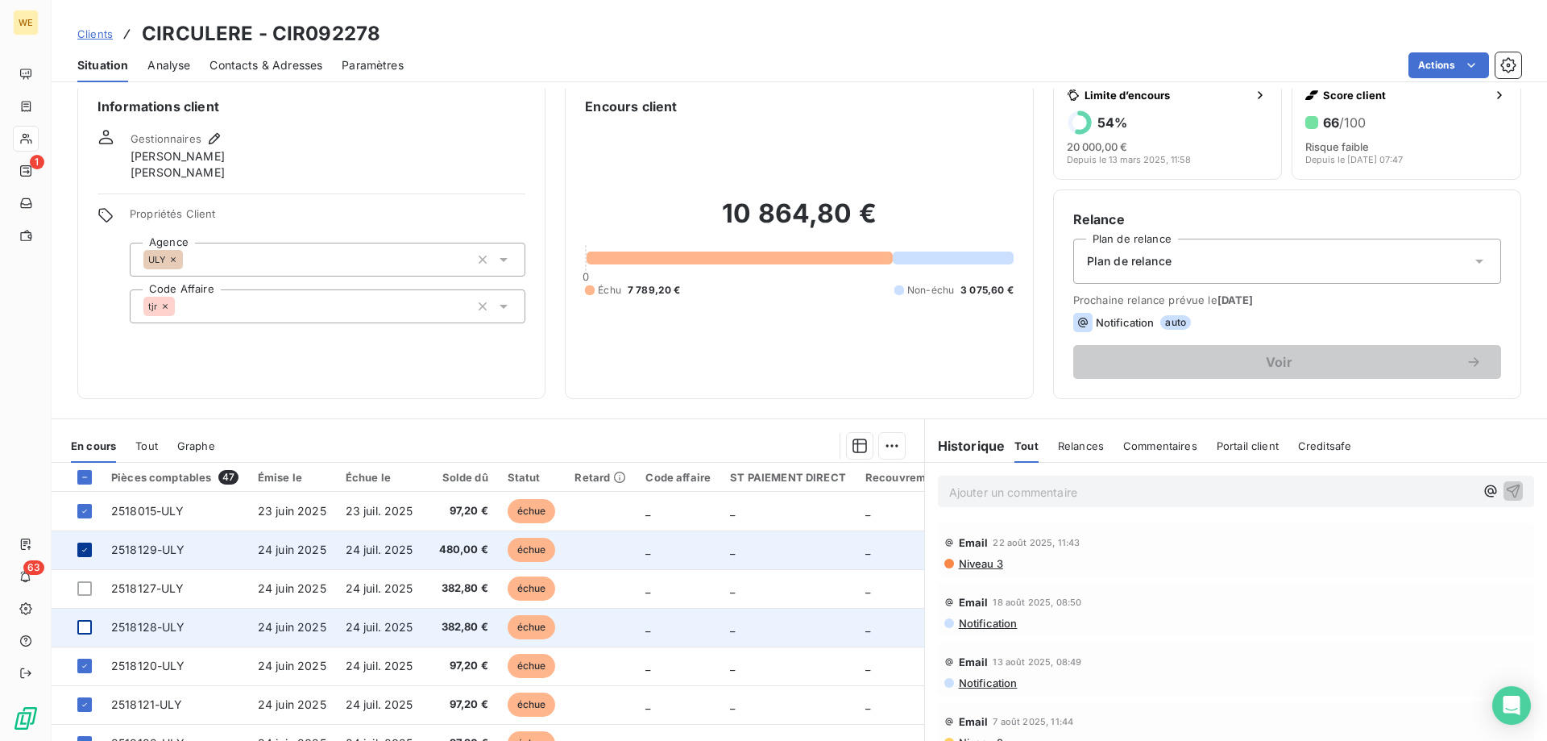
click at [85, 546] on icon at bounding box center [85, 550] width 10 height 10
click at [892, 445] on html "WE 1 63 Clients CIRCULERE - CIR092278 Situation Analyse Contacts & Adresses Par…" at bounding box center [773, 370] width 1547 height 741
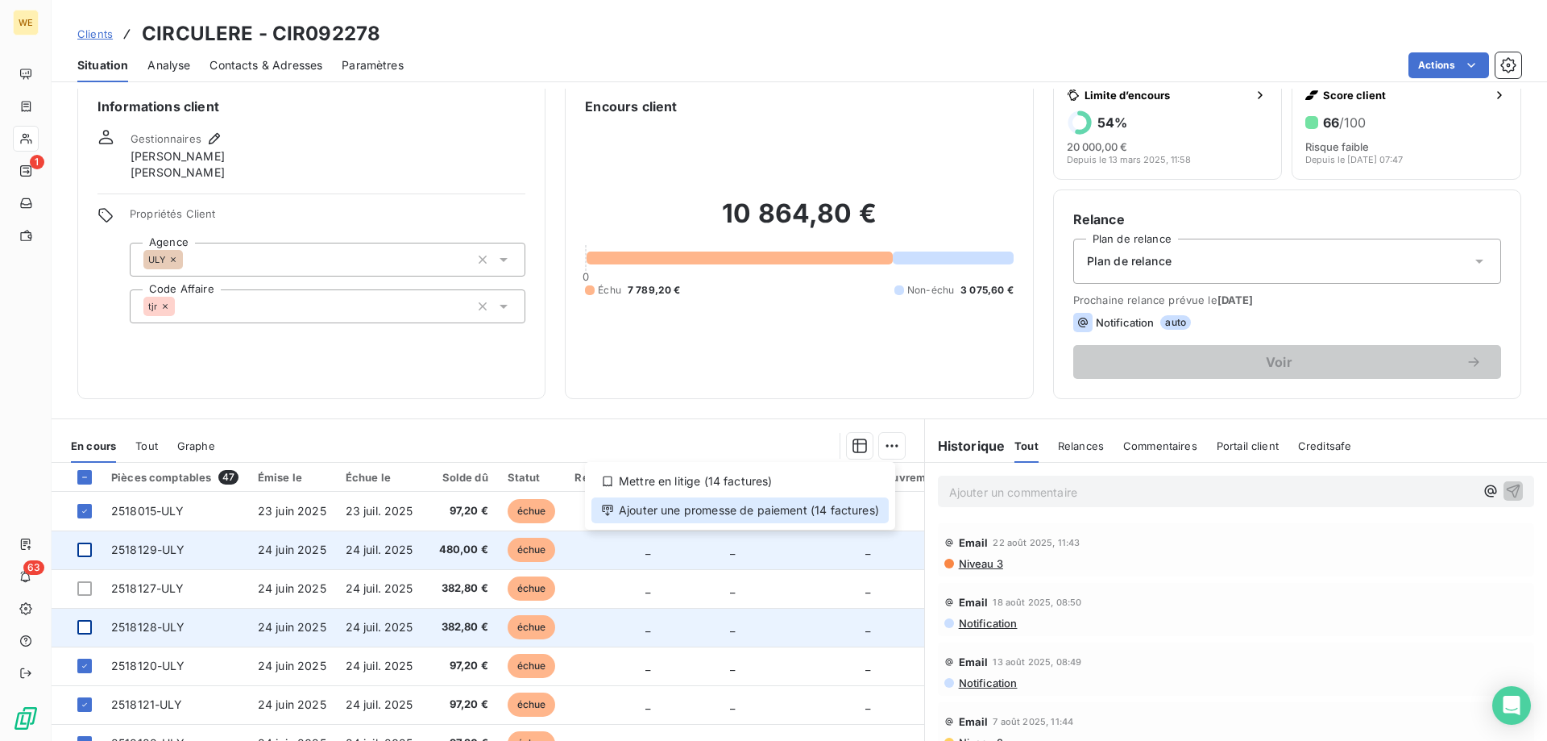
click at [842, 507] on div "Ajouter une promesse de paiement (14 factures)" at bounding box center [740, 510] width 297 height 26
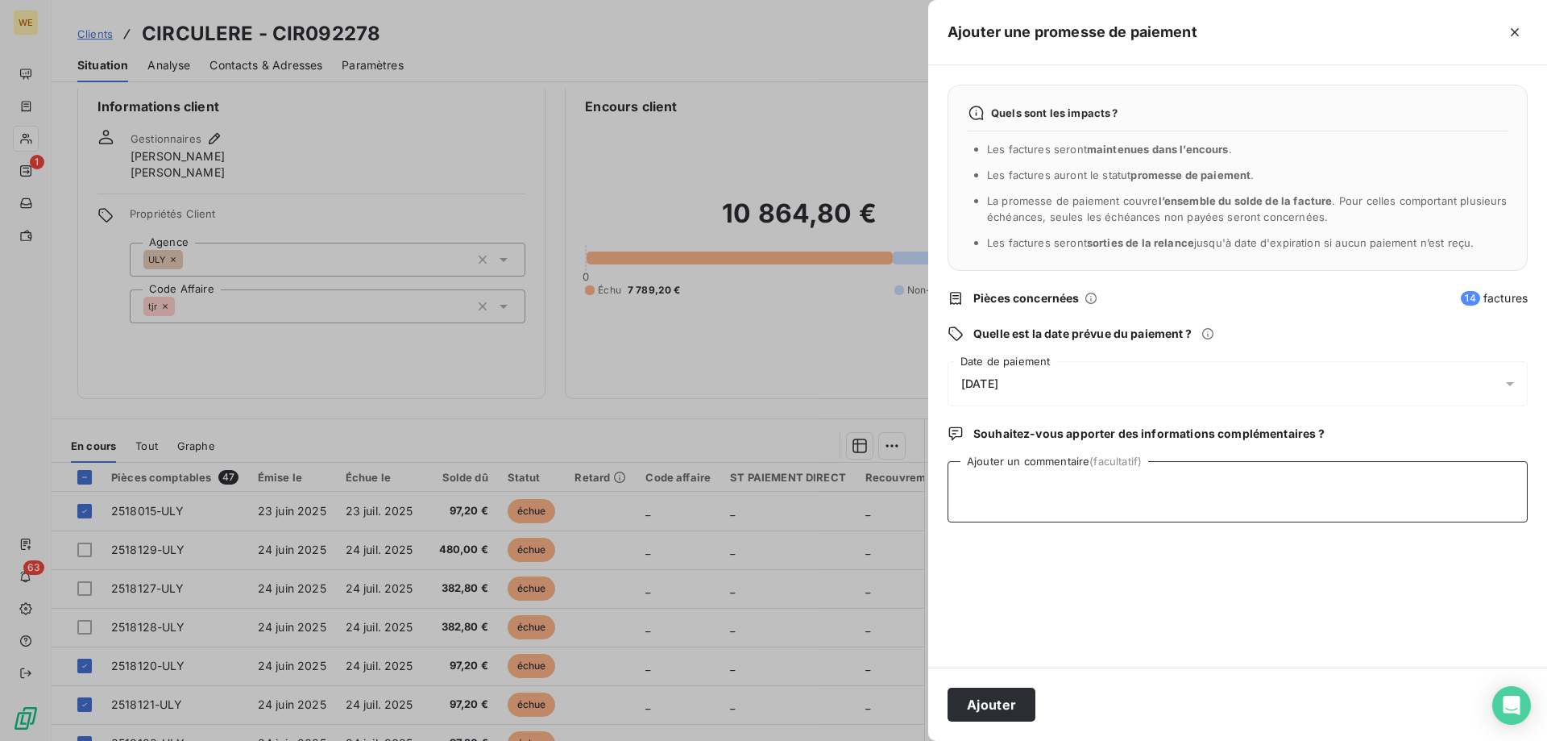
click at [1076, 503] on textarea "Ajouter un commentaire (facultatif)" at bounding box center [1238, 491] width 580 height 61
type textarea "[DATE]"
click at [999, 371] on div "[DATE]" at bounding box center [1238, 383] width 580 height 45
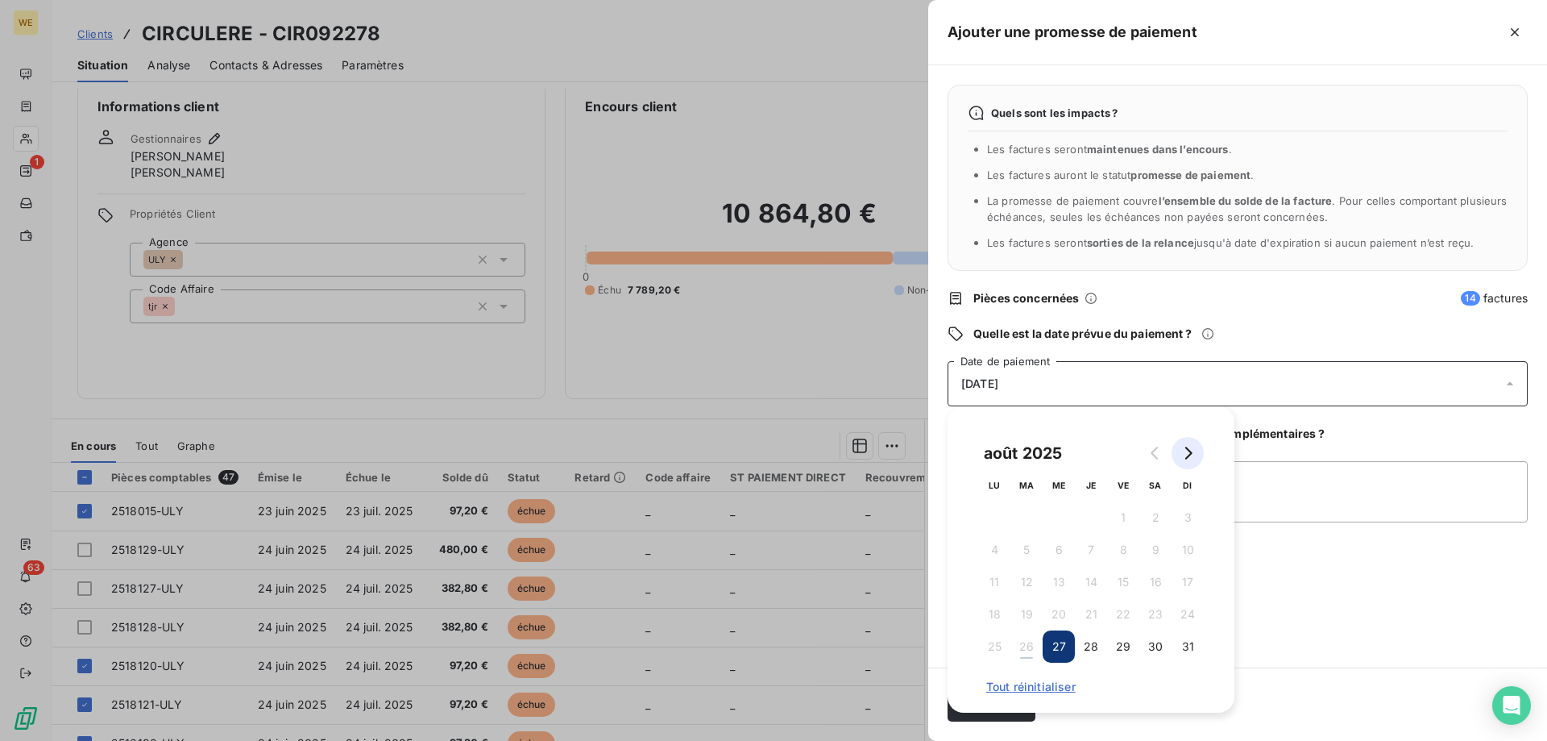
click at [1192, 453] on icon "Go to next month" at bounding box center [1188, 452] width 7 height 13
click at [1098, 520] on button "4" at bounding box center [1091, 517] width 32 height 32
click at [1327, 490] on textarea "[DATE]" at bounding box center [1238, 491] width 580 height 61
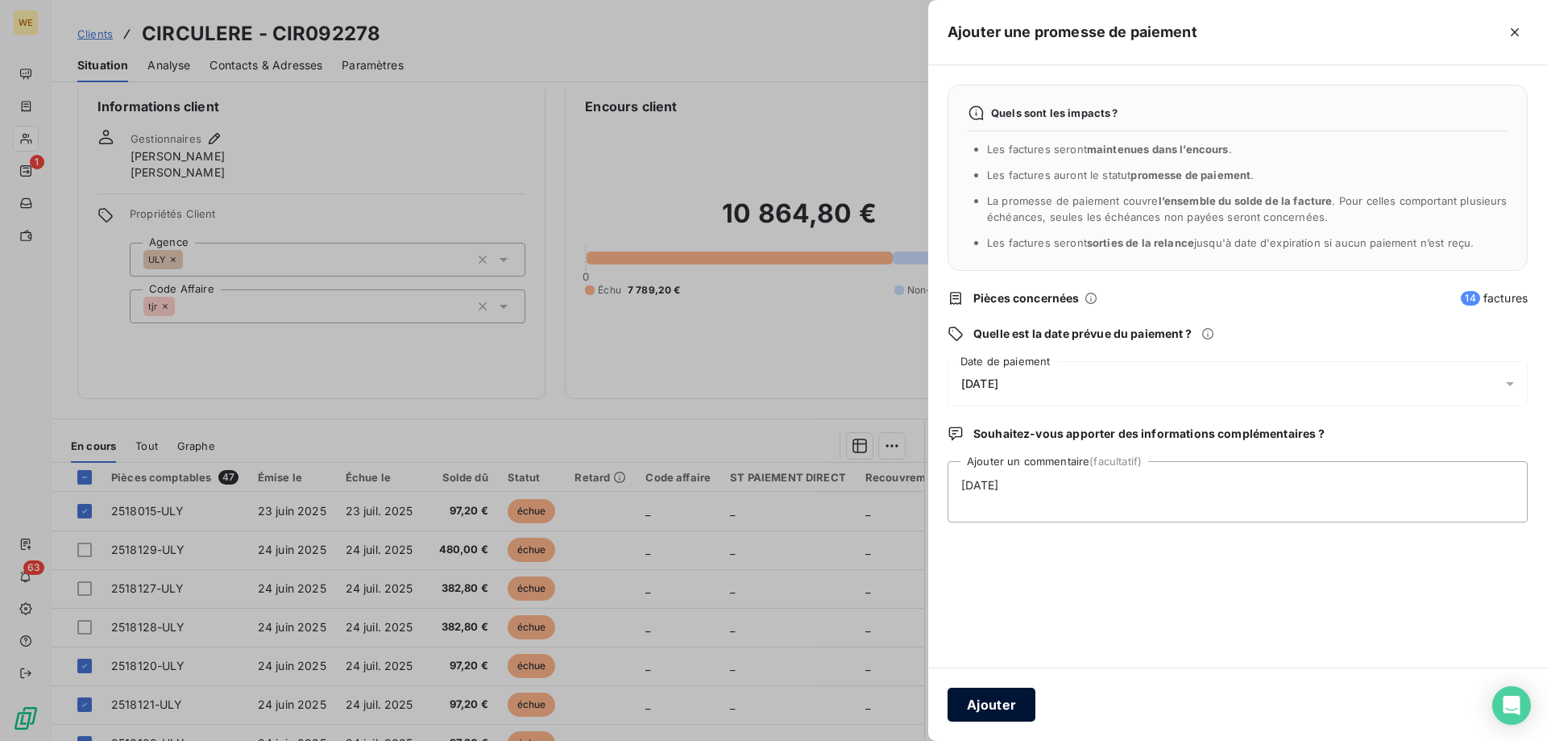
click at [1006, 705] on button "Ajouter" at bounding box center [992, 704] width 88 height 34
